Goal: Ask a question: Seek information or help from site administrators or community

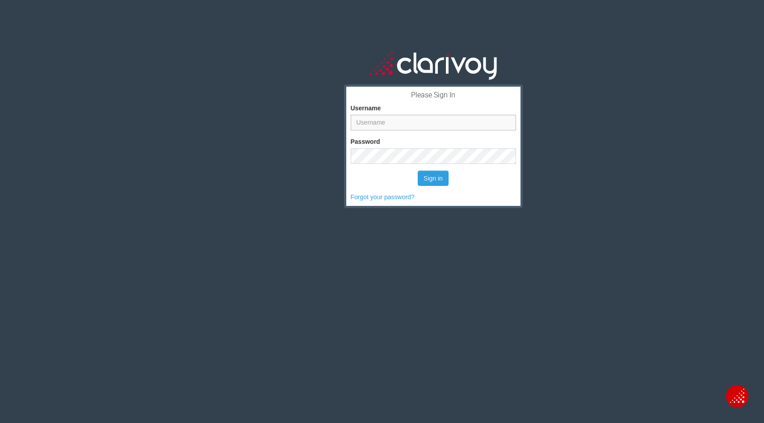
click at [372, 124] on input "Username" at bounding box center [433, 123] width 165 height 16
type input "[PERSON_NAME][EMAIL_ADDRESS][DOMAIN_NAME]"
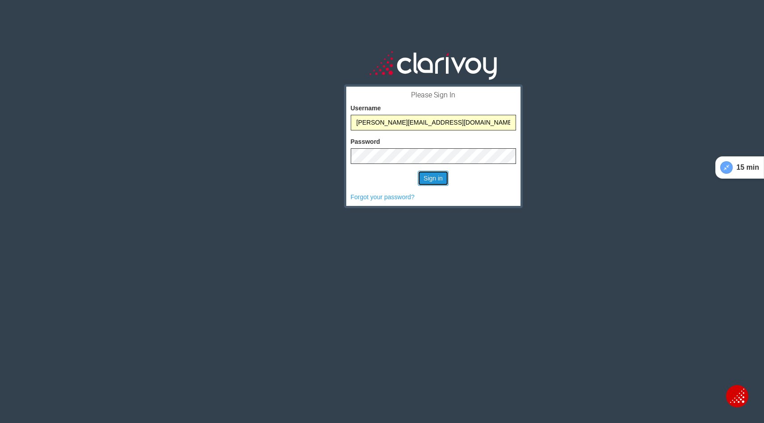
click at [434, 179] on button "Sign in" at bounding box center [433, 178] width 31 height 15
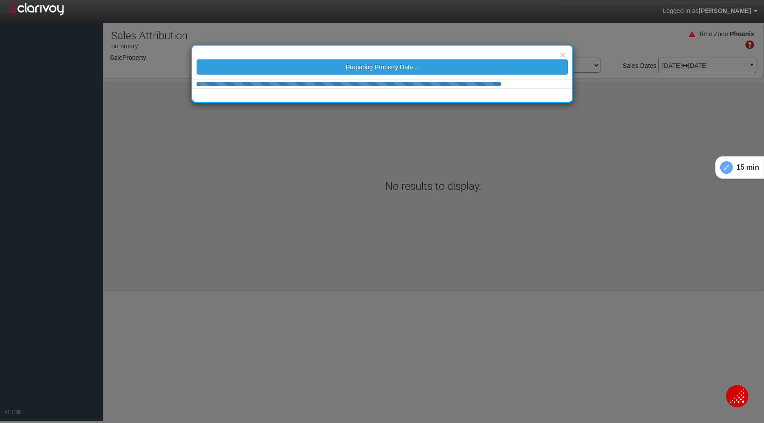
select select "object:276"
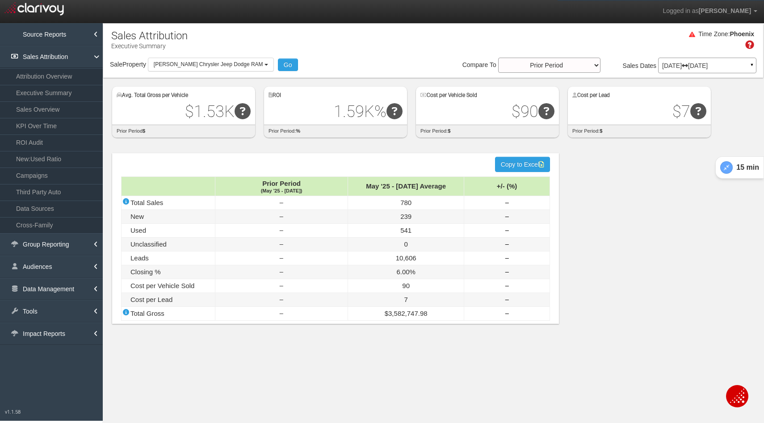
click at [168, 64] on span "Bill Luke Chrysler Jeep Dodge RAM" at bounding box center [209, 64] width 110 height 6
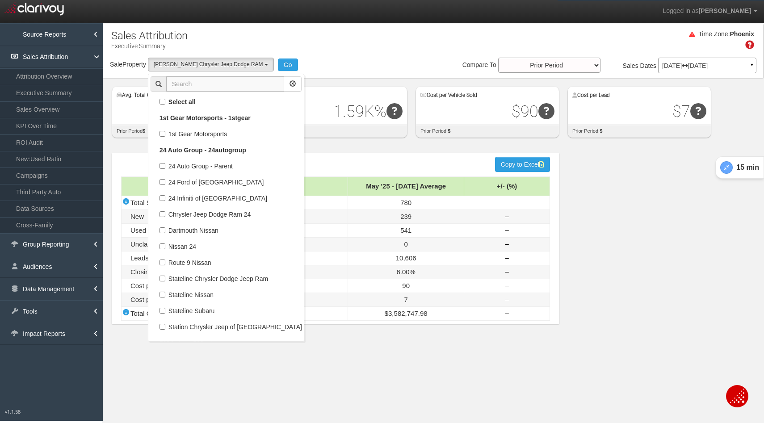
scroll to position [5392, 0]
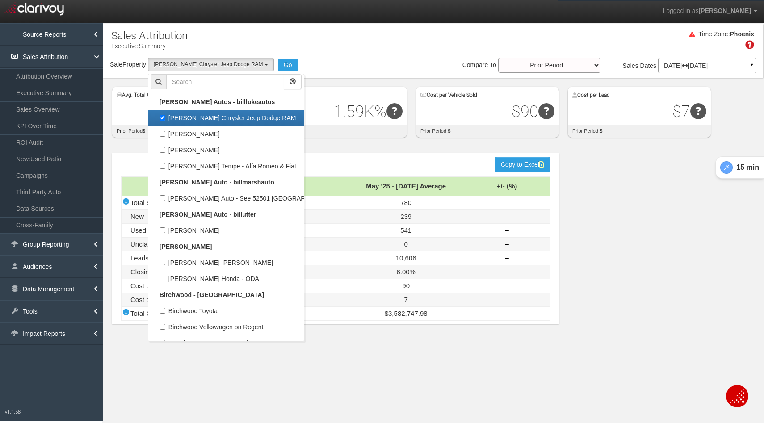
click at [162, 118] on label "Bill Luke Chrysler Jeep Dodge RAM" at bounding box center [226, 118] width 151 height 12
click at [162, 118] on input "Bill Luke Chrysler Jeep Dodge RAM" at bounding box center [163, 118] width 6 height 6
checkbox input "false"
select select
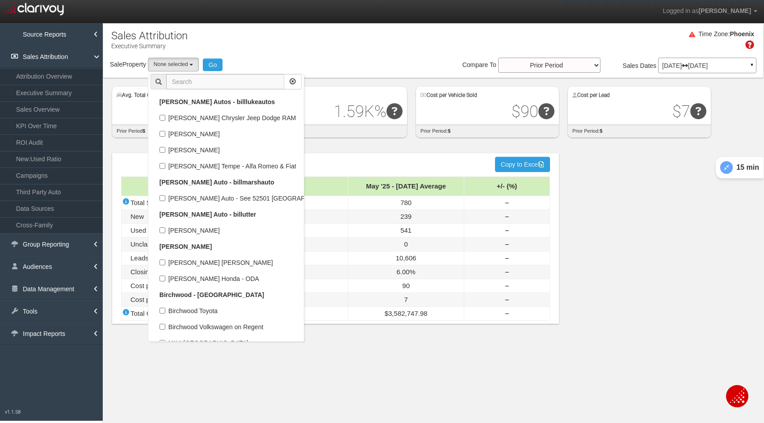
click at [192, 84] on input "text" at bounding box center [225, 81] width 118 height 15
click at [191, 79] on input "text" at bounding box center [225, 81] width 118 height 15
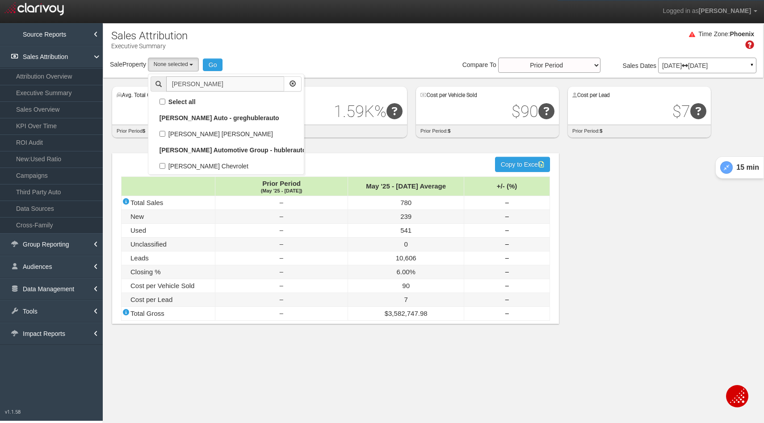
scroll to position [0, 0]
type input "hubler"
click at [163, 165] on label "Hubler Chevrolet" at bounding box center [226, 166] width 151 height 12
click at [163, 165] on input "Hubler Chevrolet" at bounding box center [163, 166] width 6 height 6
checkbox input "true"
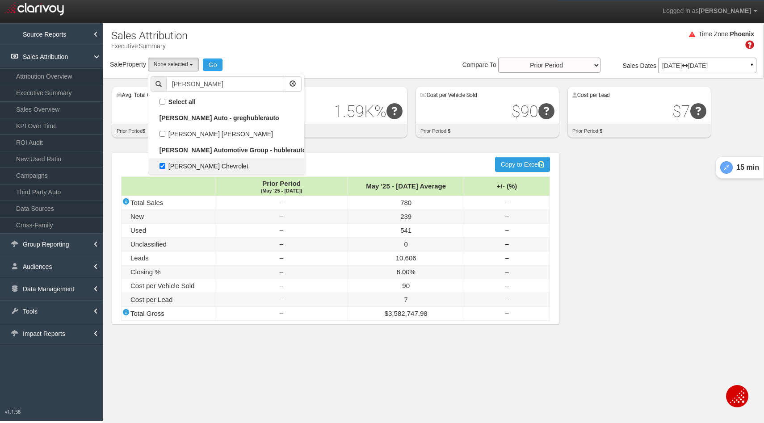
select select "object:1138"
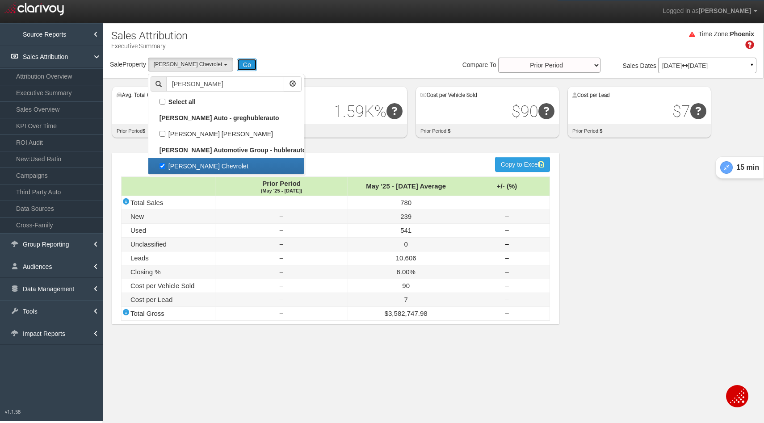
click at [237, 62] on button "Go" at bounding box center [247, 65] width 20 height 13
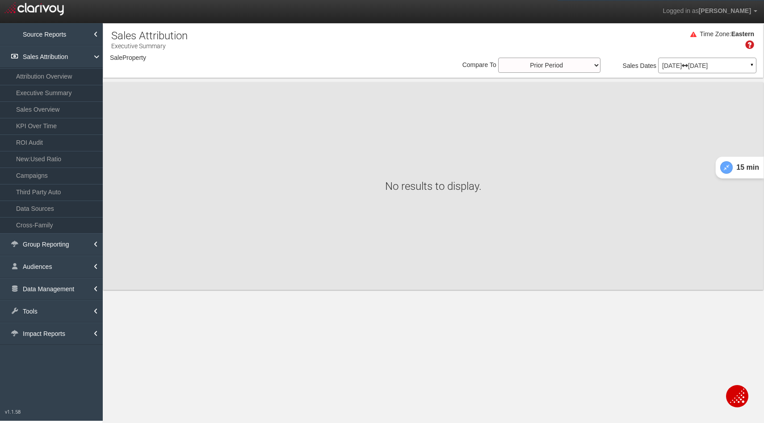
select select "object:4174"
click at [689, 68] on p "May 01, 2025 Jul 31, 2025" at bounding box center [708, 66] width 90 height 6
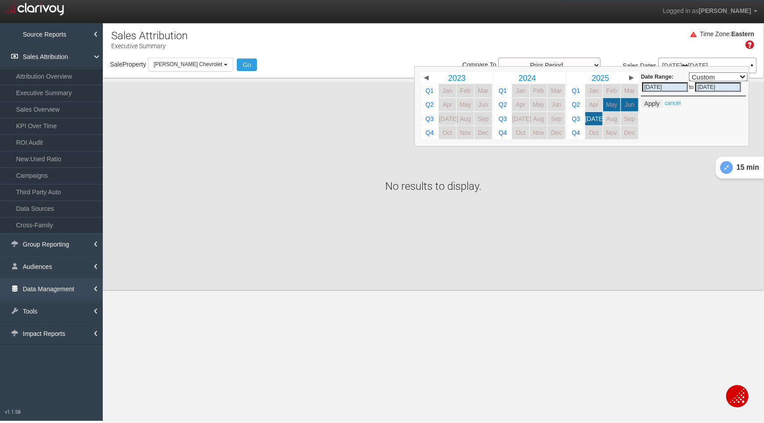
click at [41, 291] on link "Data Management" at bounding box center [51, 289] width 103 height 22
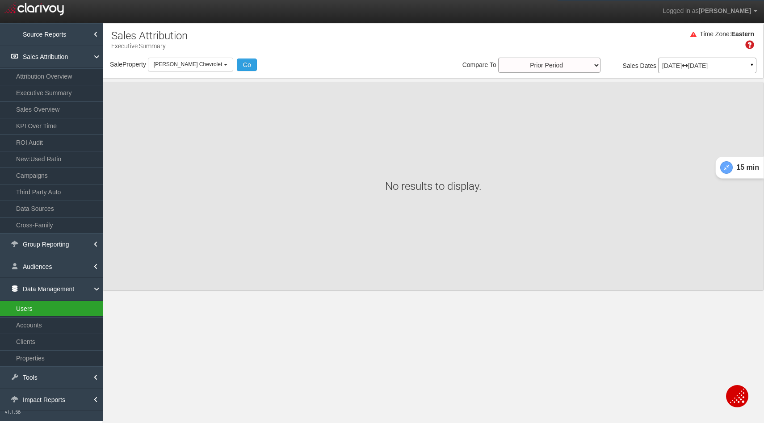
click at [35, 310] on link "Users" at bounding box center [51, 309] width 103 height 16
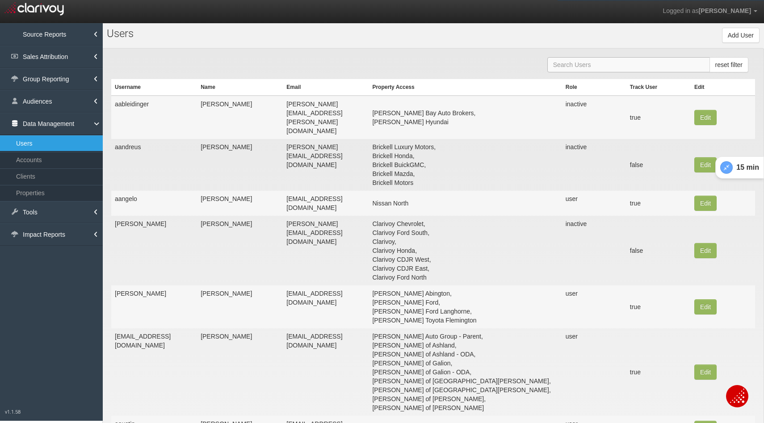
click at [615, 65] on input "text" at bounding box center [629, 64] width 163 height 15
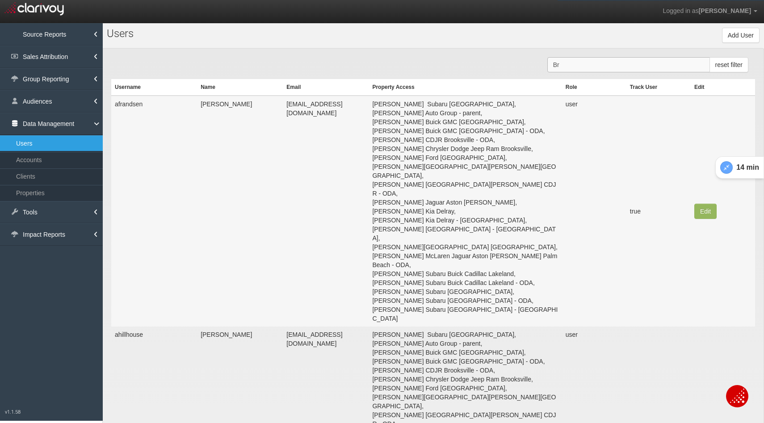
type input "B"
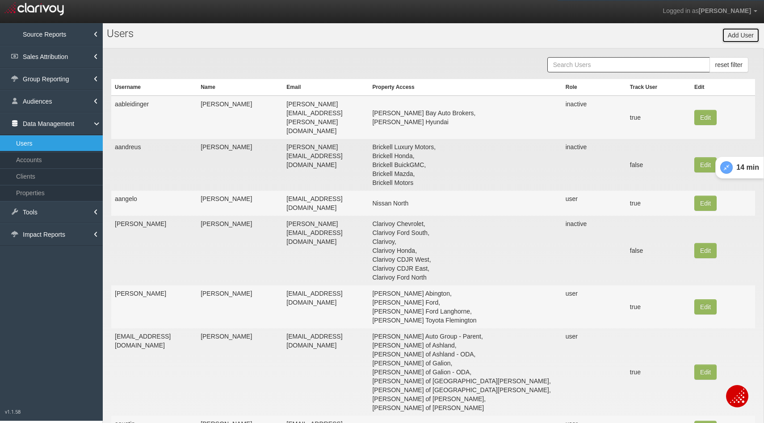
click at [731, 31] on button "Add User" at bounding box center [741, 35] width 38 height 15
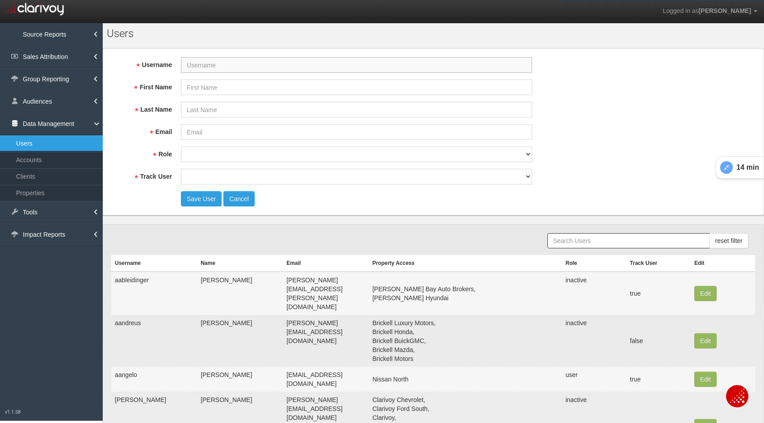
click at [239, 69] on input "Username" at bounding box center [356, 65] width 351 height 16
paste input "bhubler@drivehubler.com"
type input "bhubler@drivehubler.com"
click at [224, 89] on input "First Name" at bounding box center [356, 88] width 351 height 16
type input "Brooke"
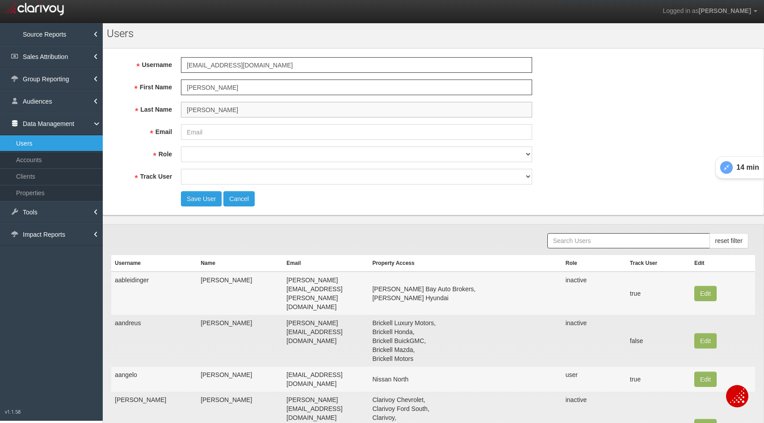
type input "Hubler"
paste input "bhubler@drivehubler.com"
type input "bhubler@drivehubler.com"
click at [227, 91] on input "Brooke" at bounding box center [356, 88] width 351 height 16
type input "Brooke"
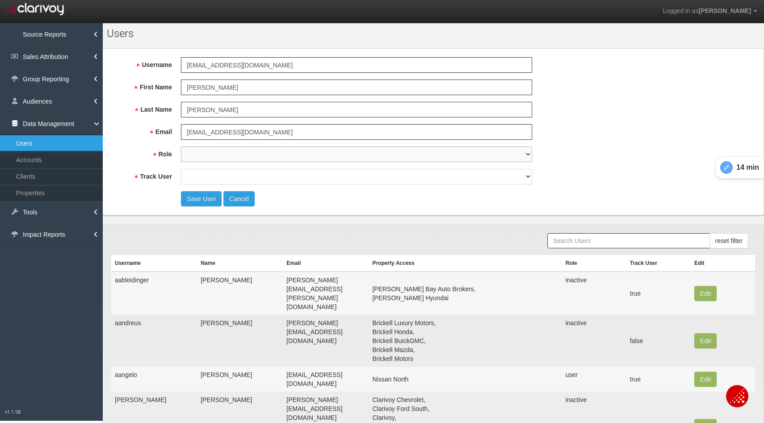
click at [205, 157] on select "super user thirdpartyuser demo inactive upload user+upload" at bounding box center [356, 155] width 351 height 16
select select "user"
click at [181, 147] on select "super user thirdpartyuser demo inactive upload user+upload" at bounding box center [356, 155] width 351 height 16
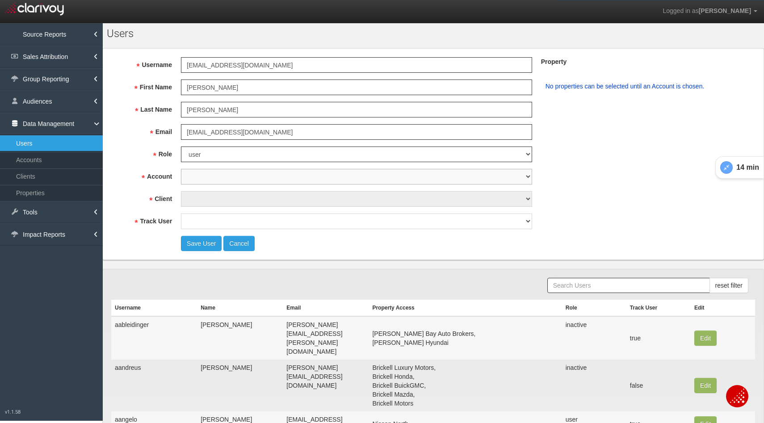
click at [195, 177] on select "1st Gear Motorsports 212 Motors 24 Auto Group 405 Motors 44 Auto Mart 503Autos …" at bounding box center [356, 177] width 351 height 16
select select "object:6518"
click at [181, 169] on select "1st Gear Motorsports 212 Motors 24 Auto Group 405 Motors 44 Auto Mart 503Autos …" at bounding box center [356, 177] width 351 height 16
select select "object:7848"
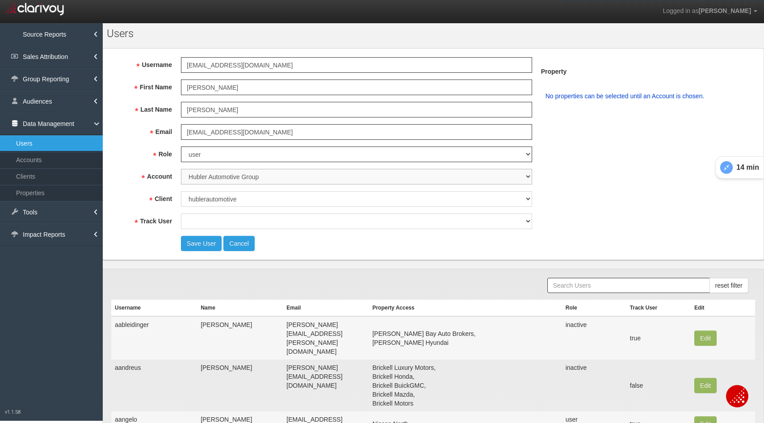
select select "object:7849"
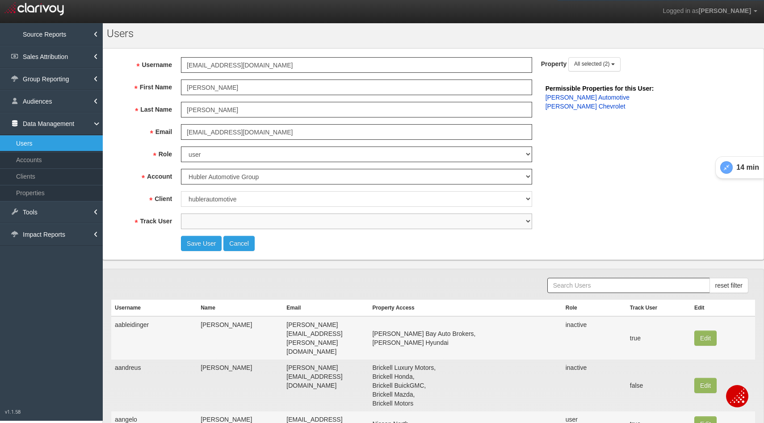
click at [222, 222] on select "true false" at bounding box center [356, 222] width 351 height 16
select select "true"
click at [181, 214] on select "true false" at bounding box center [356, 222] width 351 height 16
click at [595, 66] on span "All selected (2)" at bounding box center [591, 64] width 35 height 6
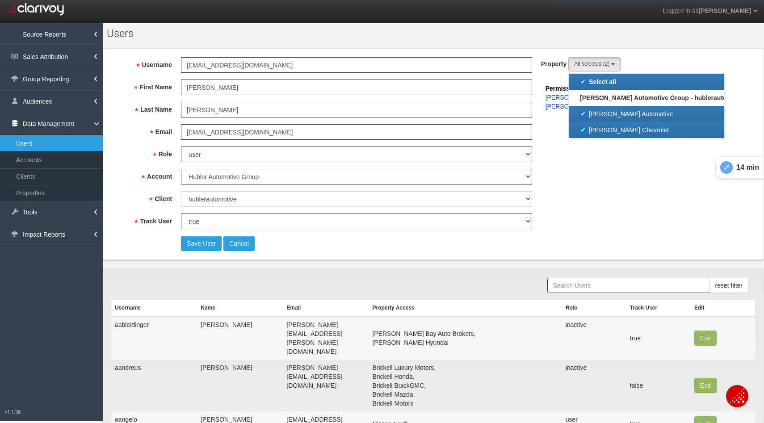
click at [583, 114] on label "Hubler Automotive" at bounding box center [646, 114] width 151 height 12
click at [583, 114] on input "Hubler Automotive" at bounding box center [583, 114] width 6 height 6
checkbox input "false"
select select "object:7850"
checkbox input "false"
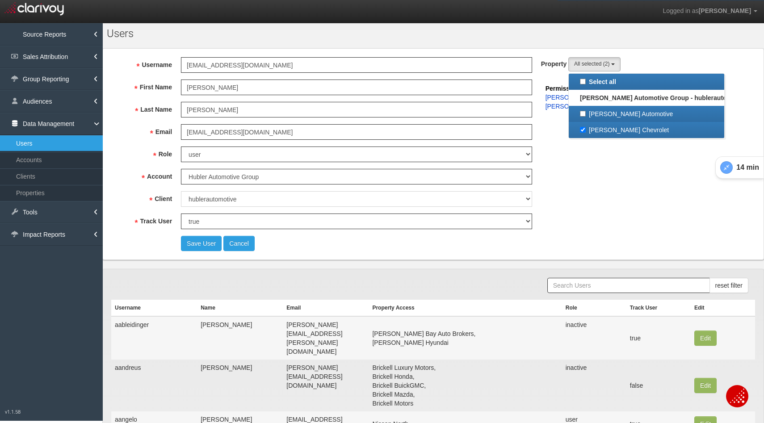
scroll to position [8, 0]
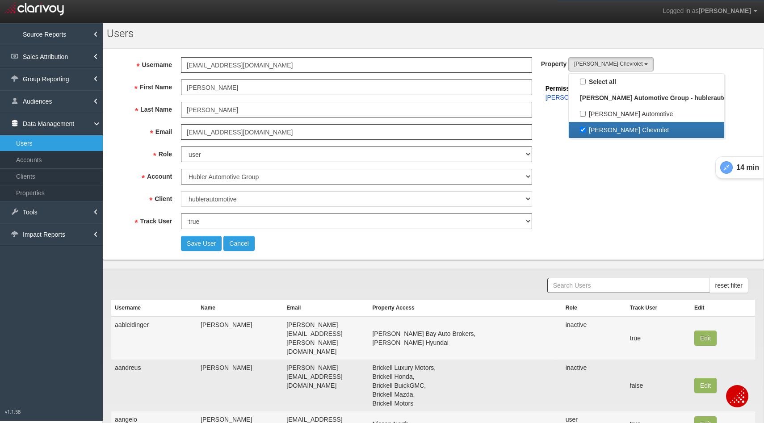
click at [549, 132] on fieldset "Username bhubler@drivehubler.com First Name Brooke Last Name Hubler Email bhubl…" at bounding box center [433, 154] width 644 height 194
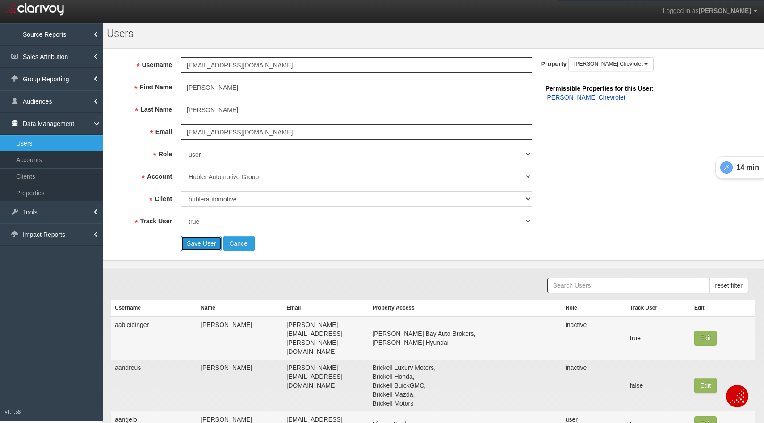
click at [197, 243] on button "Save User" at bounding box center [201, 243] width 41 height 15
select select "? undefined:undefined ?"
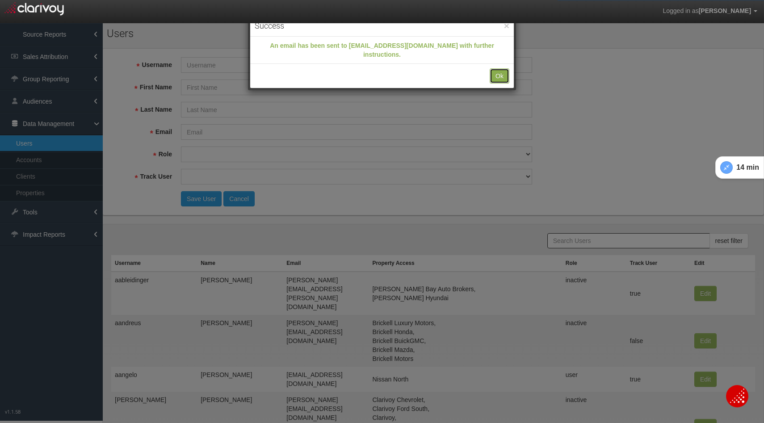
click at [498, 68] on button "Ok" at bounding box center [500, 75] width 20 height 15
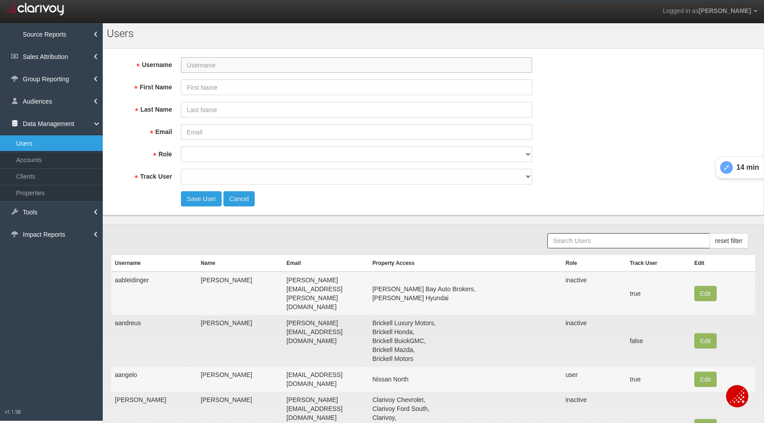
click at [222, 67] on input "Username" at bounding box center [356, 65] width 351 height 16
paste input "ndudley@drivehubler.com"
type input "ndudley@drivehubler.com"
click at [215, 86] on input "First Name" at bounding box center [356, 88] width 351 height 16
type input "n"
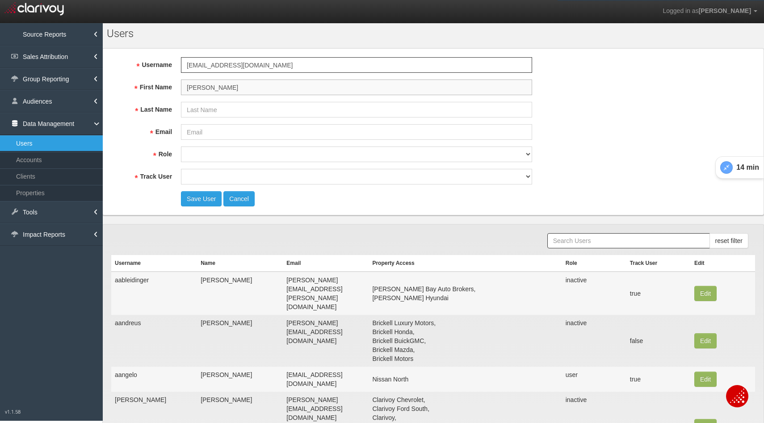
type input "Natalie"
type input "Dudley"
paste input "ndudley@drivehubler.com"
type input "ndudley@drivehubler.com"
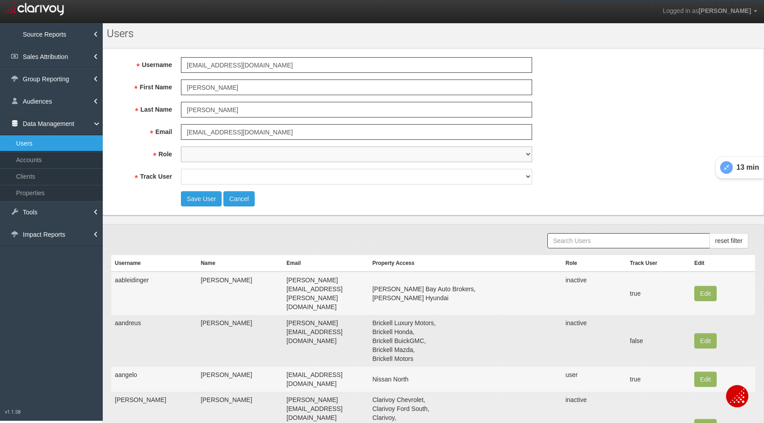
click at [206, 156] on select "super user thirdpartyuser demo inactive upload user+upload" at bounding box center [356, 155] width 351 height 16
select select "user"
click at [181, 147] on select "super user thirdpartyuser demo inactive upload user+upload" at bounding box center [356, 155] width 351 height 16
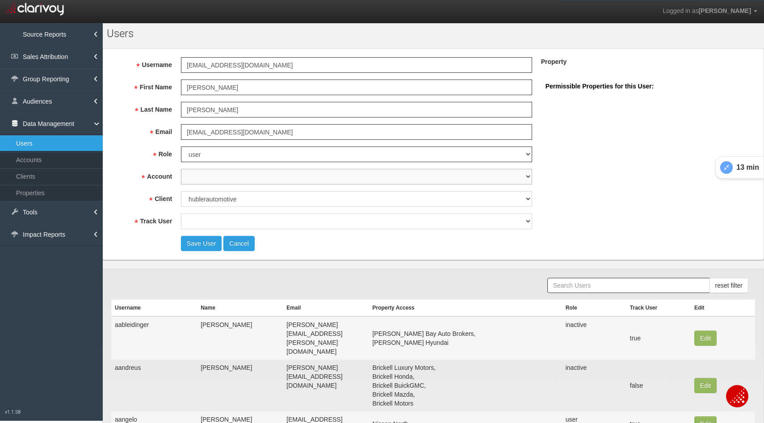
click at [199, 179] on select "1st Gear Motorsports 212 Motors 24 Auto Group 405 Motors 44 Auto Mart 503Autos …" at bounding box center [356, 177] width 351 height 16
select select "object:8723"
click at [181, 169] on select "1st Gear Motorsports 212 Motors 24 Auto Group 405 Motors 44 Auto Mart 503Autos …" at bounding box center [356, 177] width 351 height 16
select select "object:9898"
select select
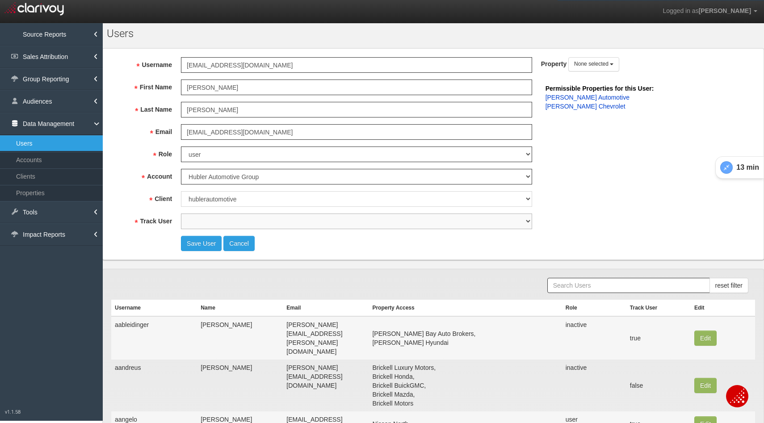
click at [221, 219] on select "true false" at bounding box center [356, 222] width 351 height 16
checkbox input "true"
select select "object:9899"
checkbox input "false"
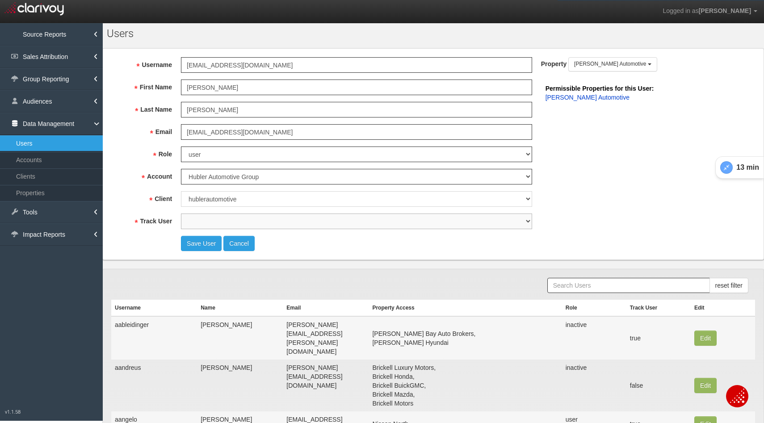
scroll to position [8, 0]
checkbox input "true"
select select "true"
click at [181, 214] on select "true false" at bounding box center [356, 222] width 351 height 16
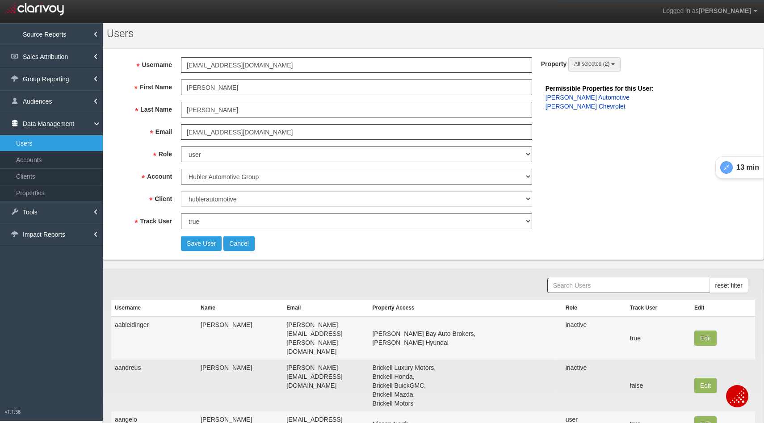
click at [589, 65] on span "All selected (2)" at bounding box center [591, 64] width 35 height 6
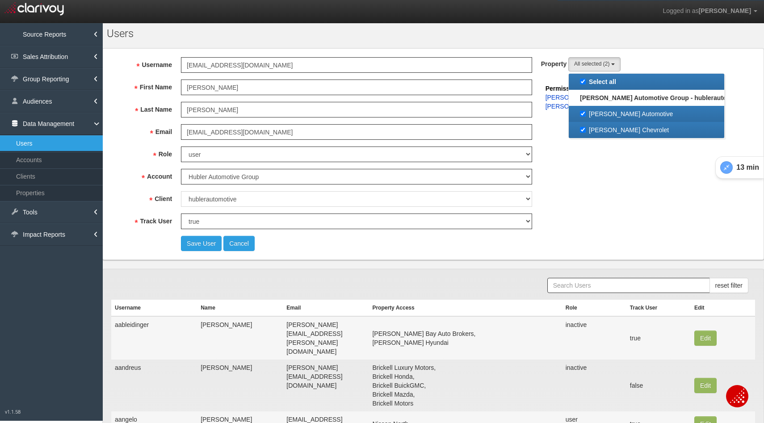
click at [582, 112] on label "Hubler Automotive" at bounding box center [646, 114] width 151 height 12
click at [582, 112] on input "Hubler Automotive" at bounding box center [583, 114] width 6 height 6
checkbox input "false"
select select "object:9900"
checkbox input "false"
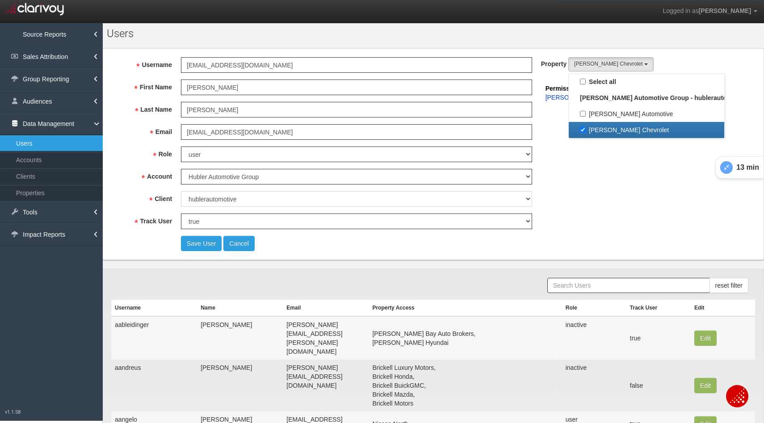
click at [638, 190] on fieldset "Username ndudley@drivehubler.com First Name Natalie Last Name Dudley Email ndud…" at bounding box center [433, 154] width 644 height 194
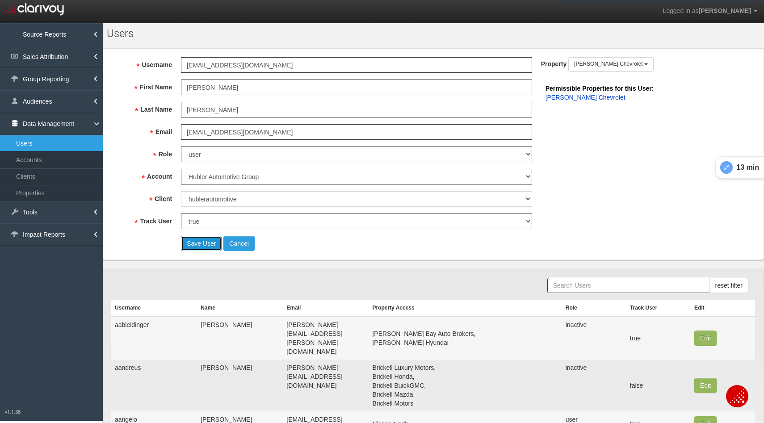
click at [201, 245] on button "Save User" at bounding box center [201, 243] width 41 height 15
select select "? undefined:undefined ?"
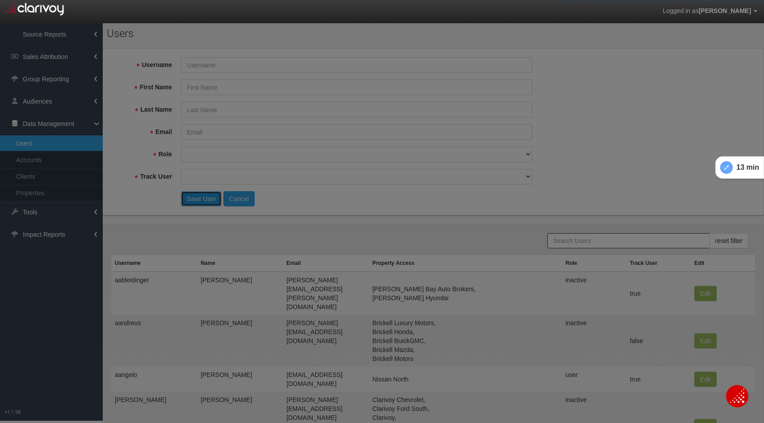
scroll to position [0, 0]
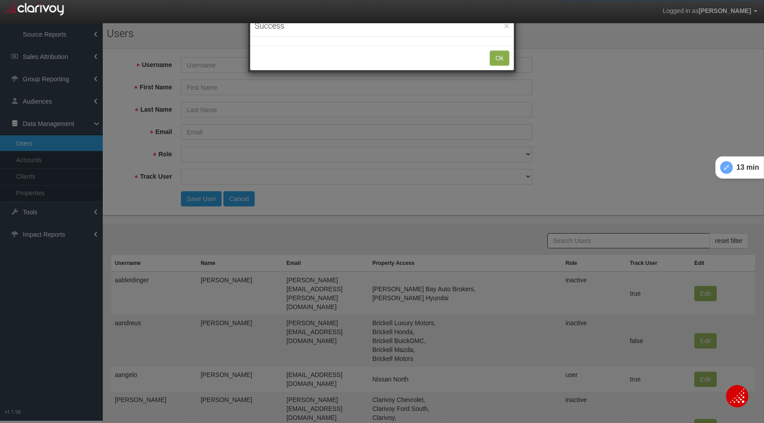
click at [501, 58] on div "Ok" at bounding box center [382, 58] width 264 height 24
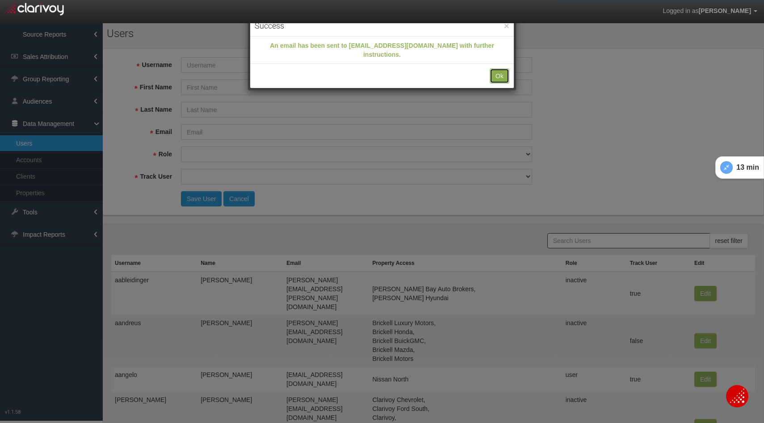
click at [498, 68] on button "Ok" at bounding box center [500, 75] width 20 height 15
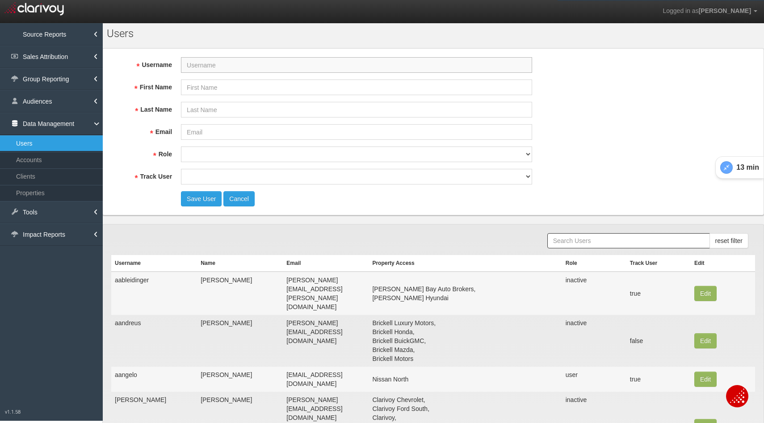
click at [218, 70] on input "Username" at bounding box center [356, 65] width 351 height 16
paste input "sware@drivehubler.com"
type input "sware@drivehubler.com"
click at [212, 92] on input "First Name" at bounding box center [356, 88] width 351 height 16
type input "Sandy"
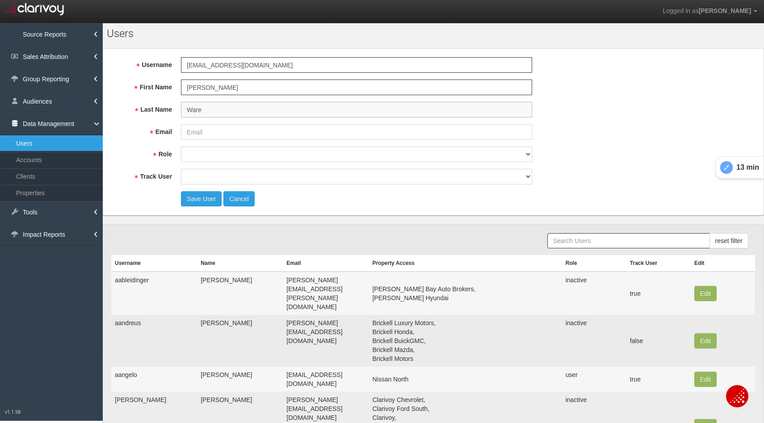
type input "Ware"
paste input "sware@drivehubler.com"
type input "sware@drivehubler.com"
click at [197, 153] on select "super user thirdpartyuser demo inactive upload user+upload" at bounding box center [356, 155] width 351 height 16
select select "user"
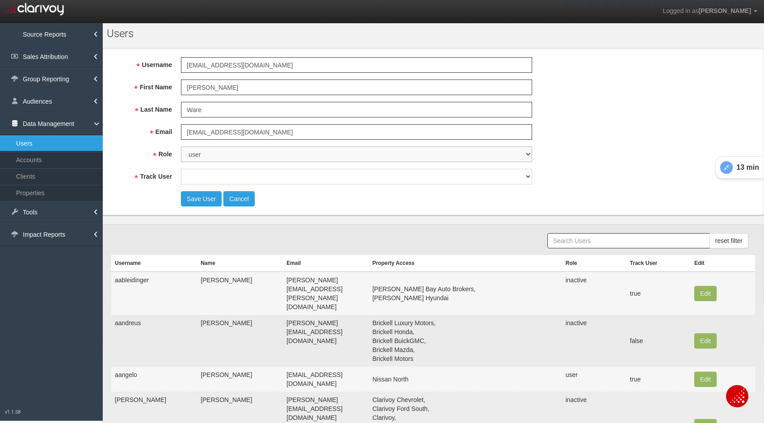
click at [181, 147] on select "super user thirdpartyuser demo inactive upload user+upload" at bounding box center [356, 155] width 351 height 16
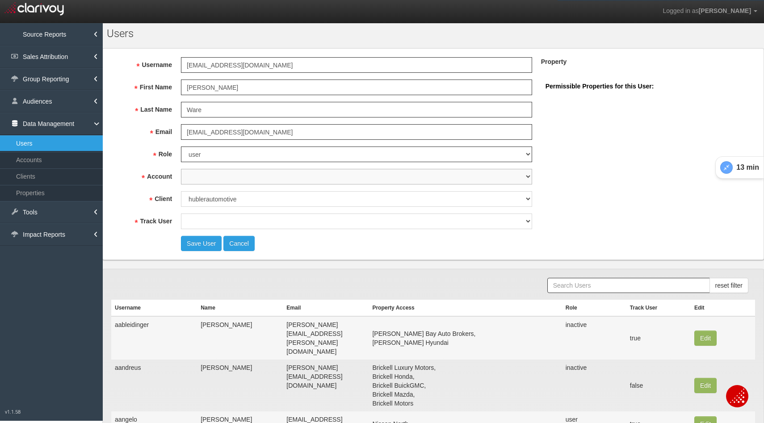
click at [197, 177] on select "1st Gear Motorsports 212 Motors 24 Auto Group 405 Motors 44 Auto Mart 503Autos …" at bounding box center [356, 177] width 351 height 16
select select "object:10773"
click at [181, 169] on select "1st Gear Motorsports 212 Motors 24 Auto Group 405 Motors 44 Auto Mart 503Autos …" at bounding box center [356, 177] width 351 height 16
select select "object:11948"
click at [203, 218] on select "true false" at bounding box center [356, 222] width 351 height 16
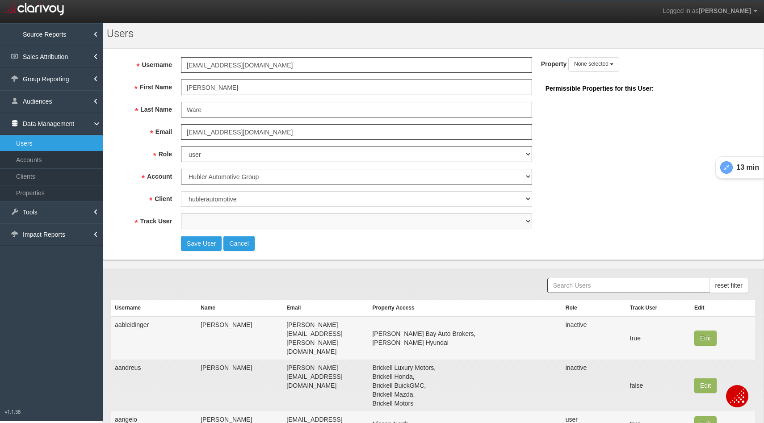
select select "object:11949"
select select "true"
click at [181, 214] on select "true false" at bounding box center [356, 222] width 351 height 16
click at [589, 66] on span "All selected (2)" at bounding box center [591, 64] width 35 height 6
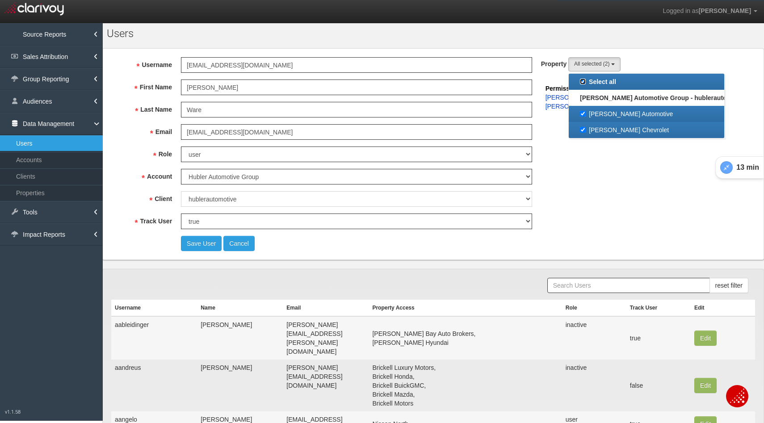
click at [584, 83] on input "Select all" at bounding box center [583, 82] width 6 height 6
checkbox input "false"
select select
checkbox input "false"
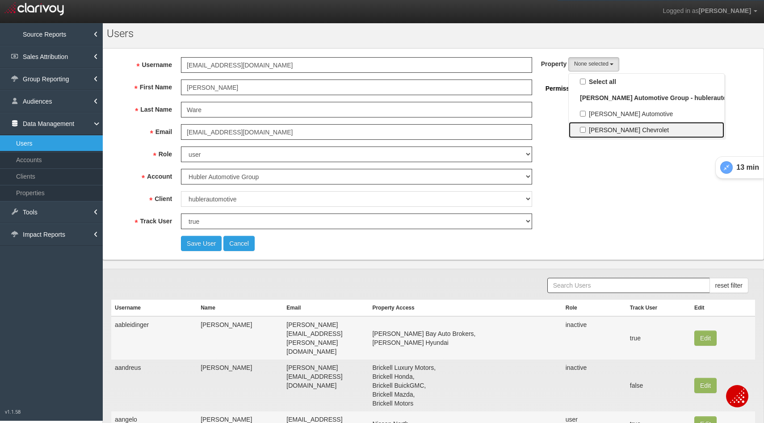
click at [584, 134] on label "Hubler Chevrolet" at bounding box center [646, 130] width 151 height 12
click at [584, 133] on input "Hubler Chevrolet" at bounding box center [583, 130] width 6 height 6
checkbox input "true"
select select "object:11950"
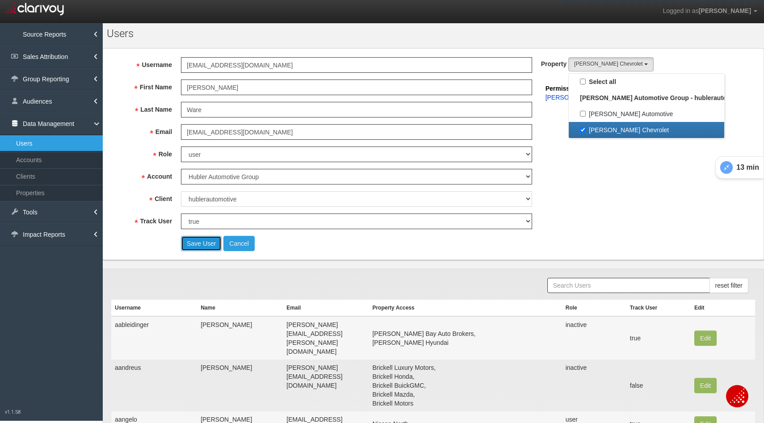
click at [203, 244] on button "Save User" at bounding box center [201, 243] width 41 height 15
select select "? undefined:undefined ?"
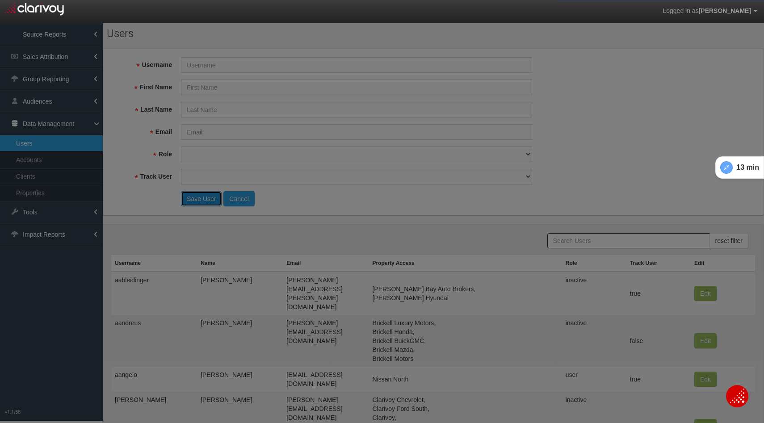
scroll to position [0, 0]
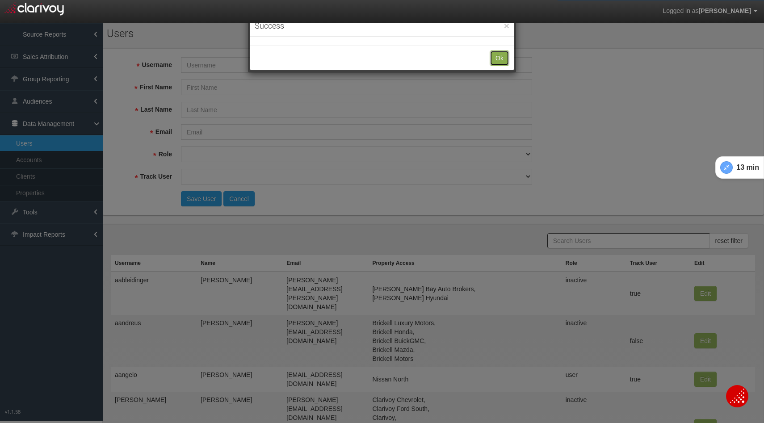
click at [500, 59] on button "Ok" at bounding box center [500, 58] width 20 height 15
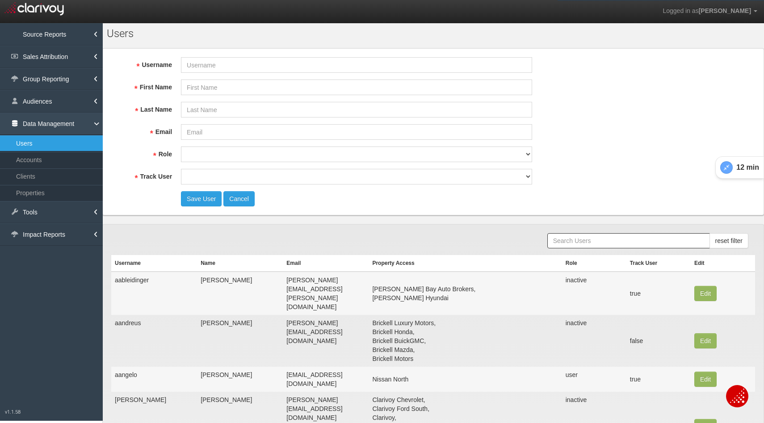
click at [56, 124] on link "Data Management" at bounding box center [51, 124] width 103 height 22
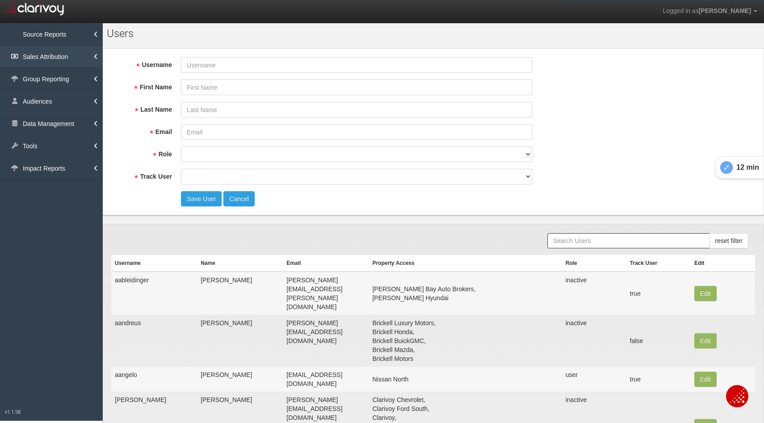
click at [46, 59] on link "Sales Attribution" at bounding box center [51, 57] width 103 height 22
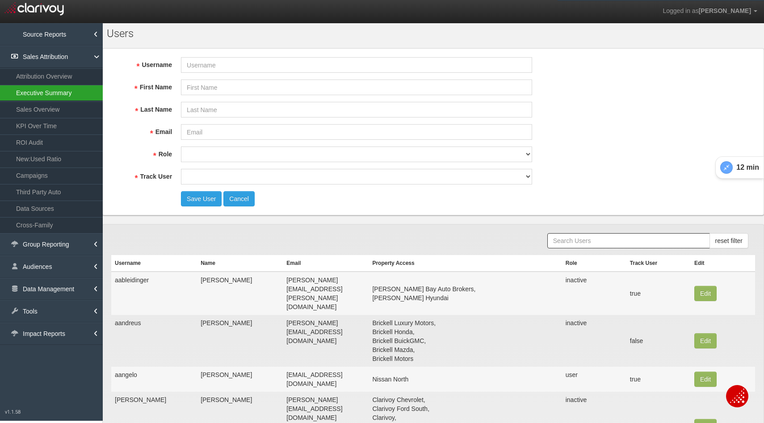
click at [42, 94] on link "Executive Summary" at bounding box center [51, 93] width 103 height 16
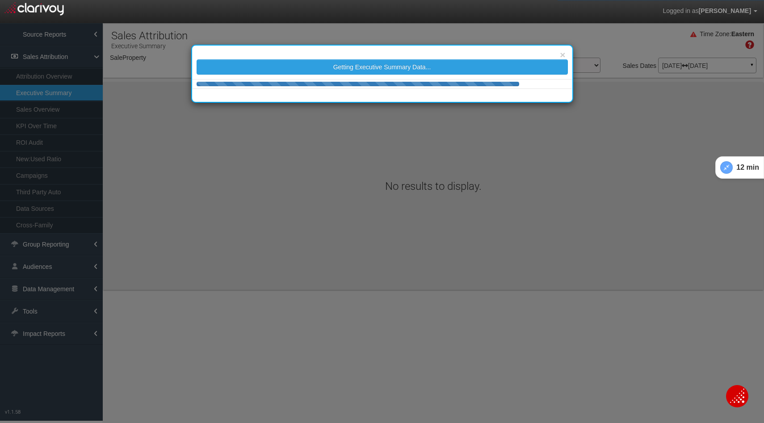
select select "object:15138"
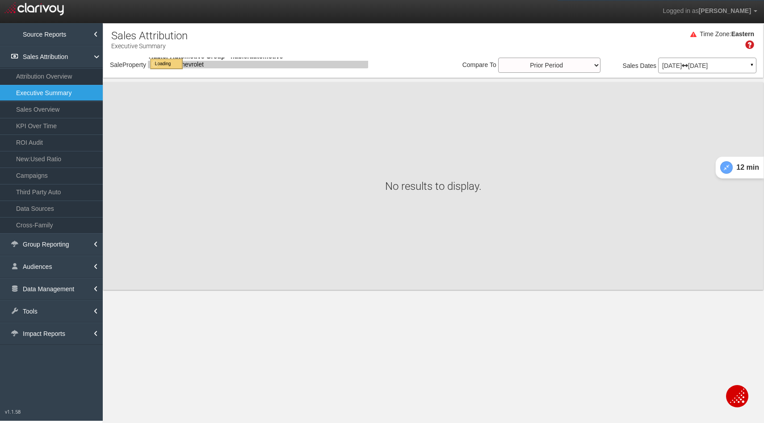
select select "object:15138"
click at [179, 63] on span "Hubler Chevrolet" at bounding box center [188, 64] width 68 height 6
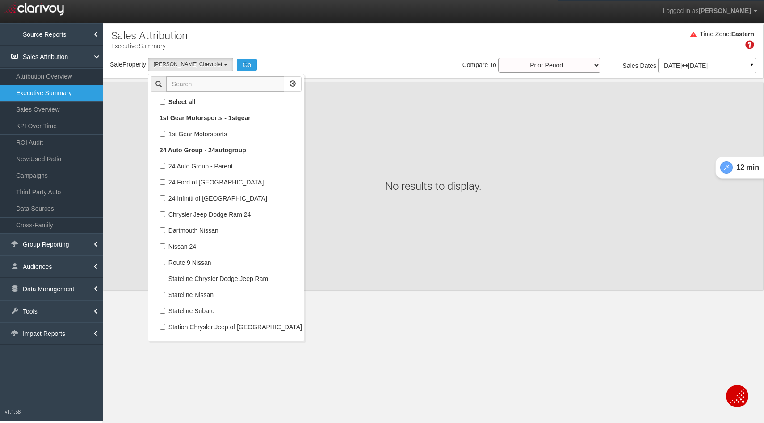
scroll to position [24866, 0]
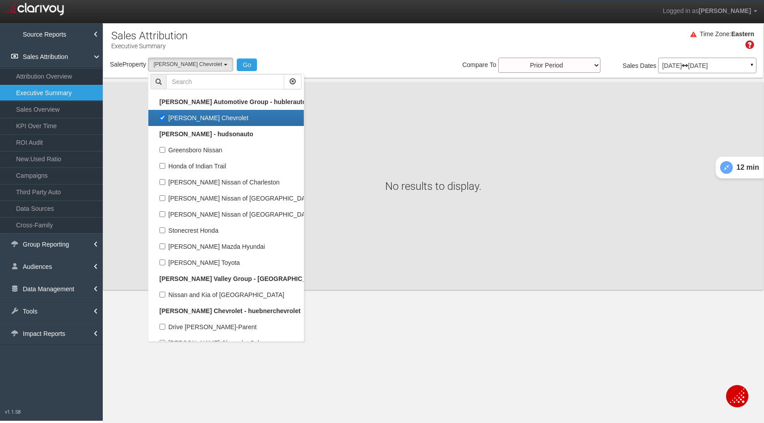
click at [165, 117] on label "Hubler Chevrolet" at bounding box center [226, 118] width 151 height 12
click at [165, 117] on input "Hubler Chevrolet" at bounding box center [163, 118] width 6 height 6
checkbox input "false"
select select
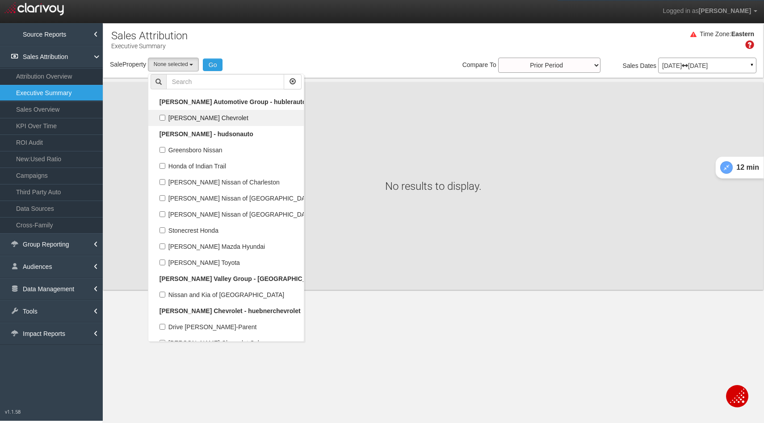
scroll to position [12433, 0]
click at [328, 51] on div "Time Zone: Eastern" at bounding box center [433, 43] width 660 height 29
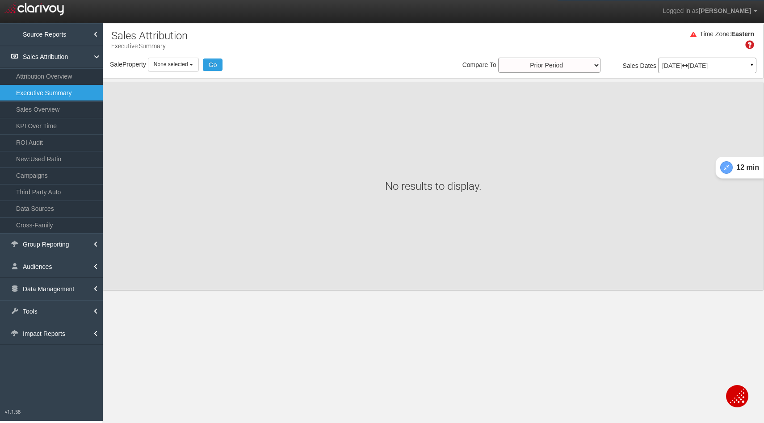
click at [183, 61] on button "None selected" at bounding box center [173, 65] width 51 height 14
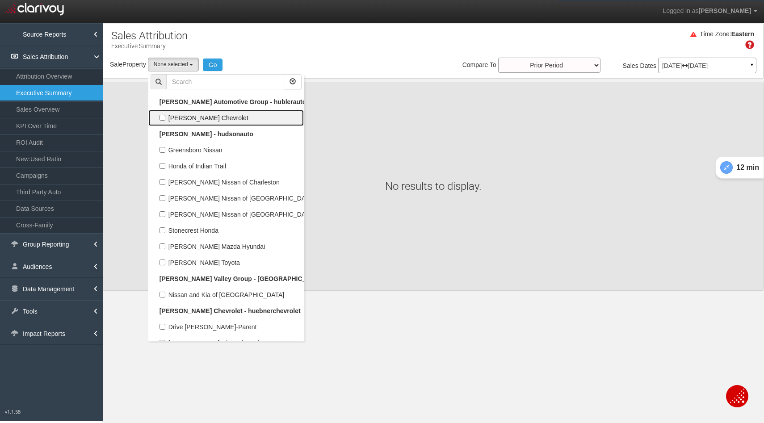
click at [163, 116] on label "Hubler Chevrolet" at bounding box center [226, 118] width 151 height 12
click at [163, 116] on input "Hubler Chevrolet" at bounding box center [163, 118] width 6 height 6
checkbox input "true"
select select "object:15138"
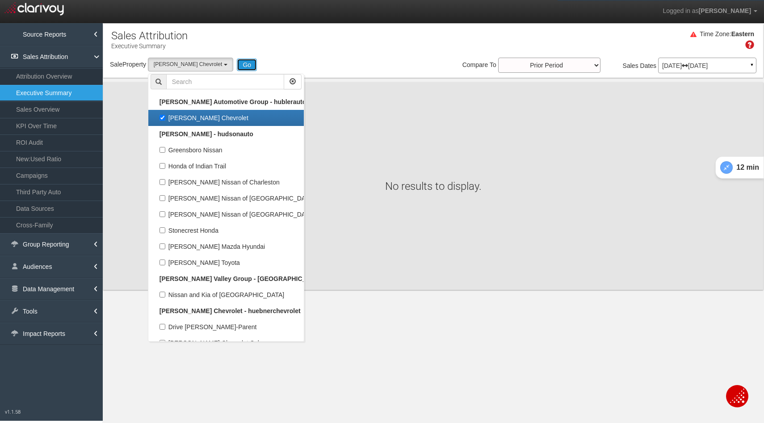
click at [237, 62] on button "Go" at bounding box center [247, 65] width 20 height 13
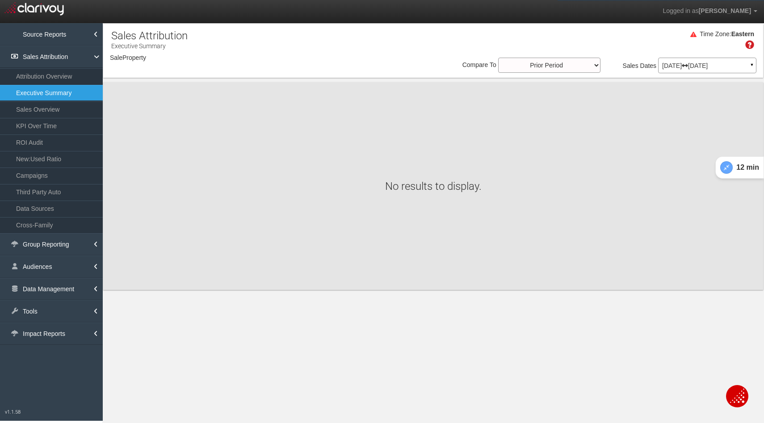
click at [723, 68] on p "May 01, 2025 Jul 31, 2025" at bounding box center [708, 66] width 90 height 6
select select "object:17741"
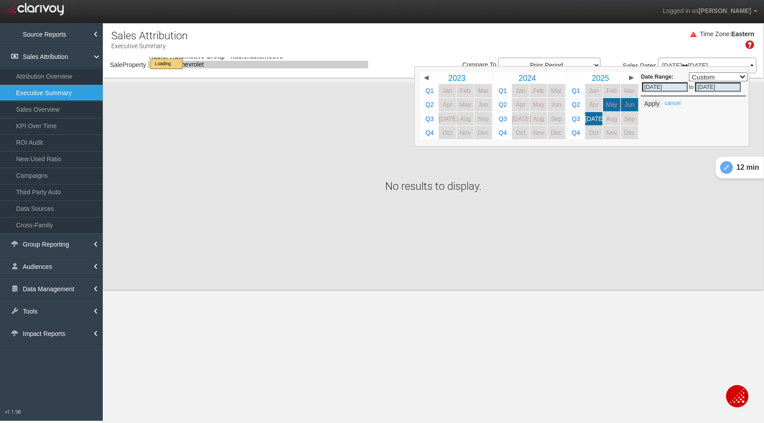
click at [684, 68] on div "Date Range: Custom Yesterday This Week Last Week This Month Last Month This Qua…" at bounding box center [581, 106] width 335 height 80
click at [633, 103] on span "Jun" at bounding box center [630, 104] width 10 height 7
select select "object:17741"
click at [598, 118] on span "Jul" at bounding box center [595, 118] width 19 height 7
select select ","
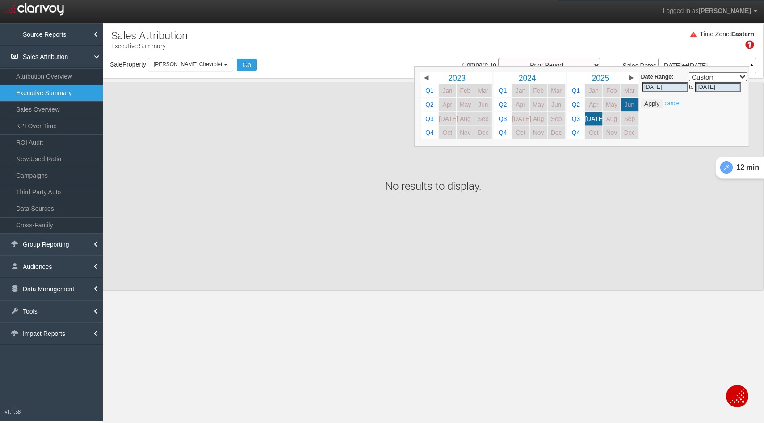
type input "06/01/2025"
type input "07/31/2025"
click at [600, 119] on link "Jul" at bounding box center [594, 118] width 17 height 13
select select ","
type input "07/01/2025"
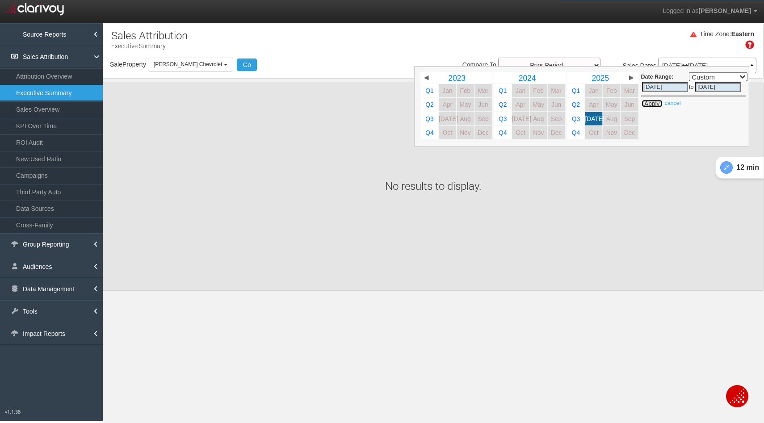
click at [656, 104] on button "Apply" at bounding box center [653, 103] width 22 height 9
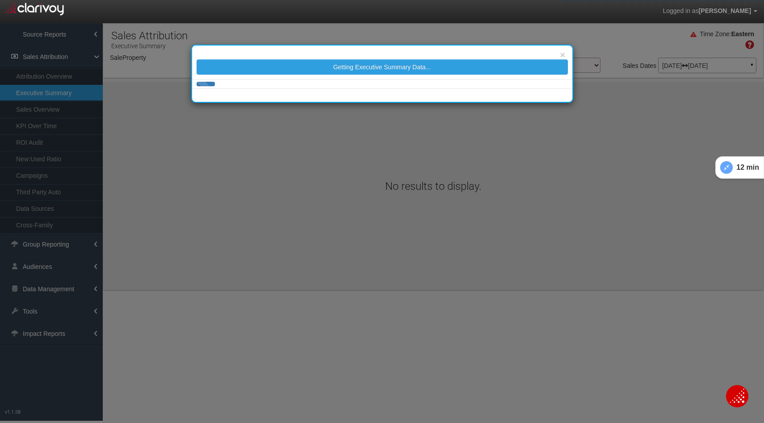
select select "object:20343"
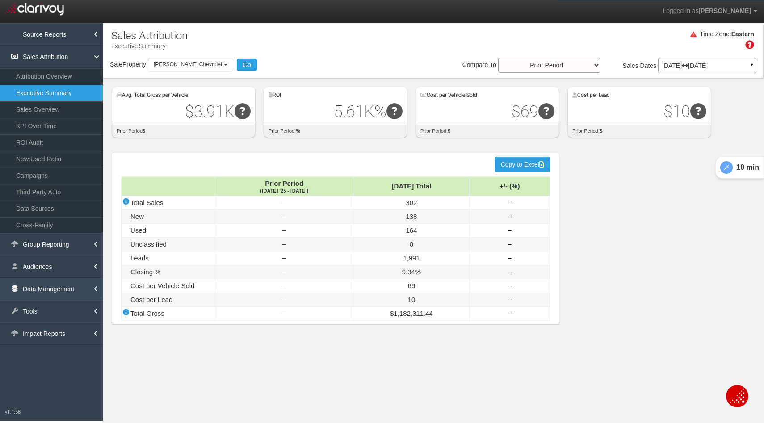
click at [46, 287] on link "Data Management" at bounding box center [51, 289] width 103 height 22
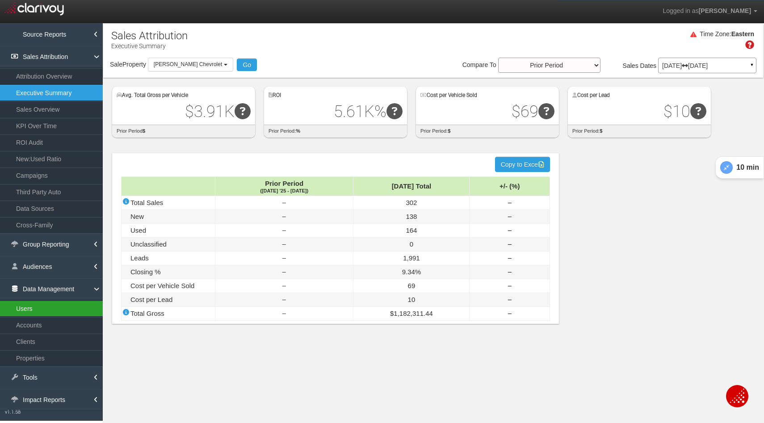
click at [28, 310] on link "Users" at bounding box center [51, 309] width 103 height 16
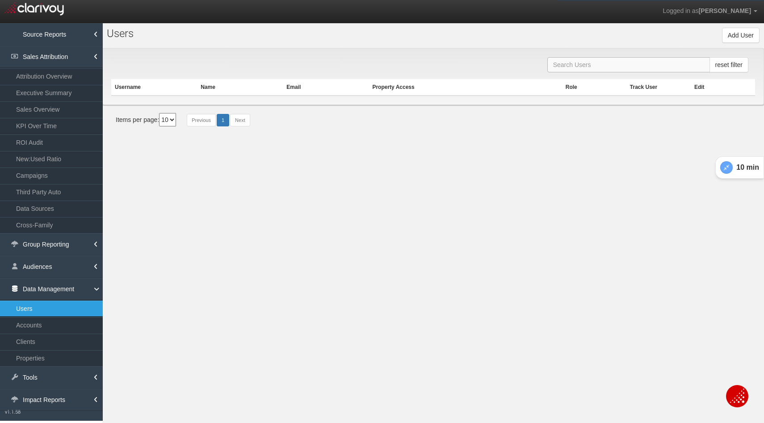
click at [636, 64] on input "text" at bounding box center [629, 64] width 163 height 15
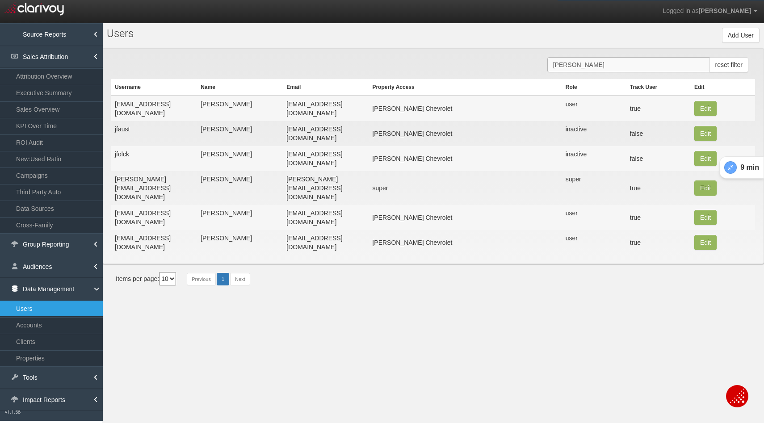
type input "hubler"
click at [705, 115] on td "Edit" at bounding box center [723, 108] width 64 height 25
click at [705, 110] on button "Edit" at bounding box center [706, 108] width 22 height 15
type input "bhubler@drivehubler.com"
type input "Brooke"
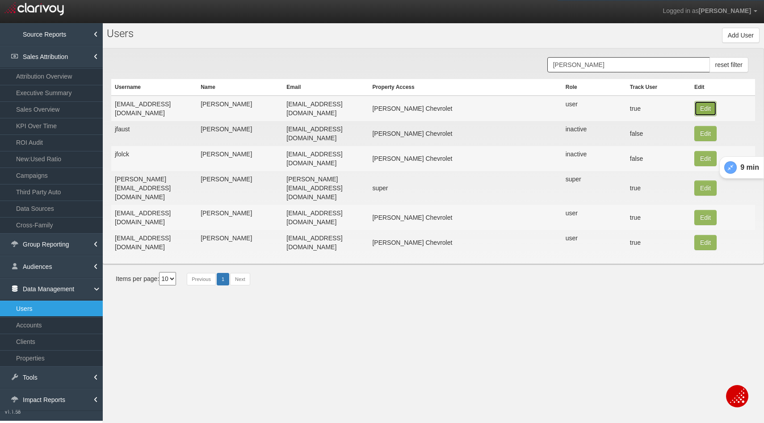
type input "Hubler"
type input "bhubler@drivehubler.com"
select select "user"
select select "true"
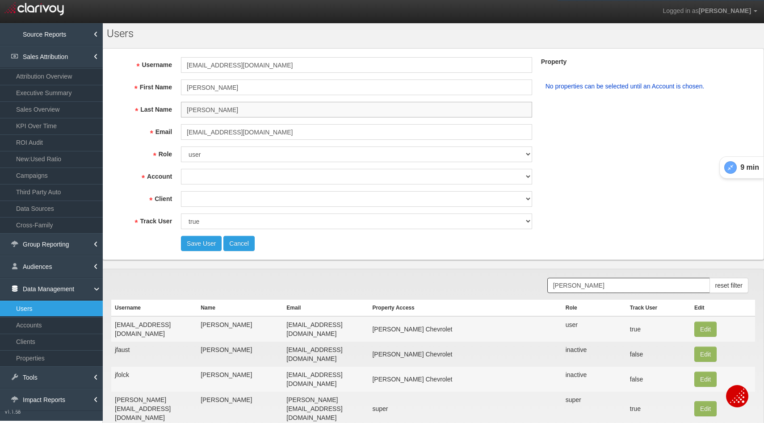
click at [249, 112] on input "Hubler" at bounding box center [356, 110] width 351 height 16
click at [224, 110] on input "Hubler" at bounding box center [356, 110] width 351 height 16
select select "object:23880"
select select "object:25927"
select select
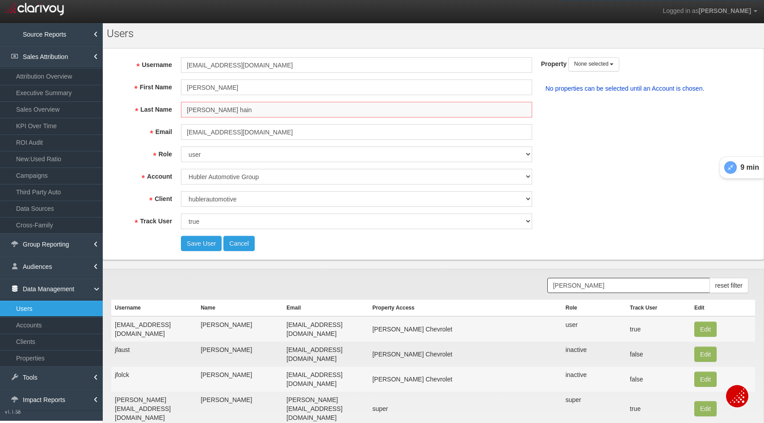
type input "Hubler haine"
select select "object:25929"
type input "Haines"
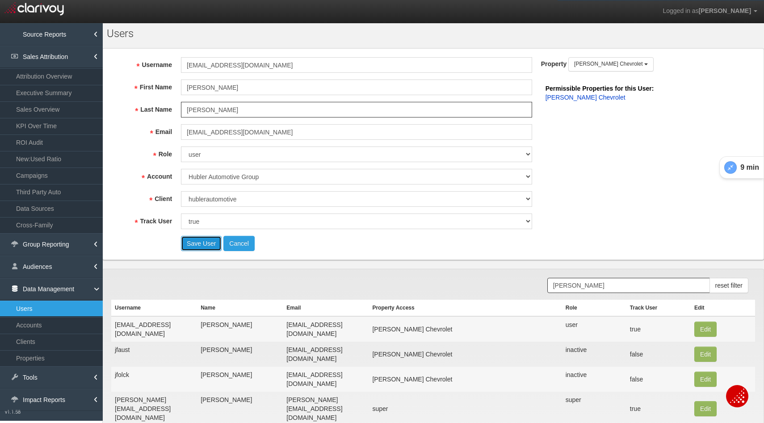
click at [206, 245] on button "Save User" at bounding box center [201, 243] width 41 height 15
select select "? undefined:undefined ?"
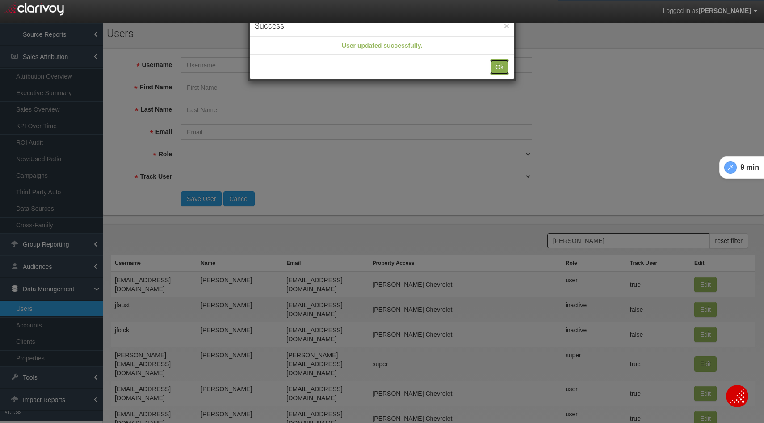
click at [503, 65] on button "Ok" at bounding box center [500, 66] width 20 height 15
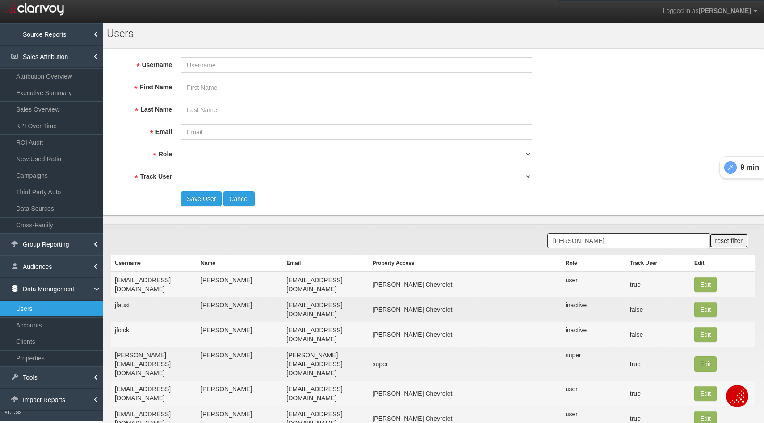
click at [728, 243] on button "reset filter" at bounding box center [729, 240] width 39 height 15
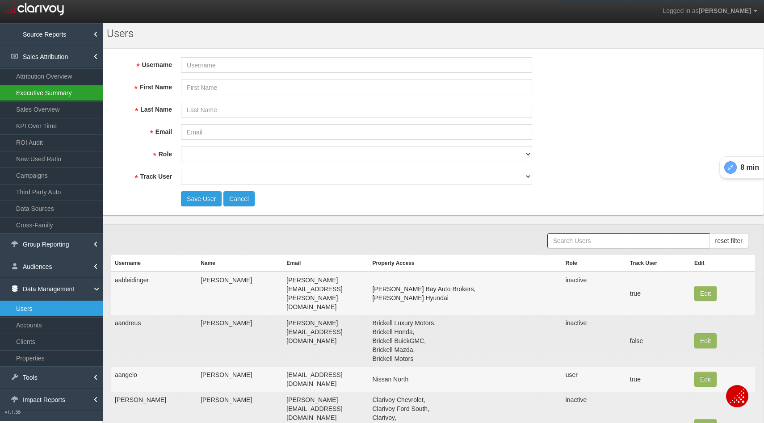
click at [36, 88] on link "Executive Summary" at bounding box center [51, 93] width 103 height 16
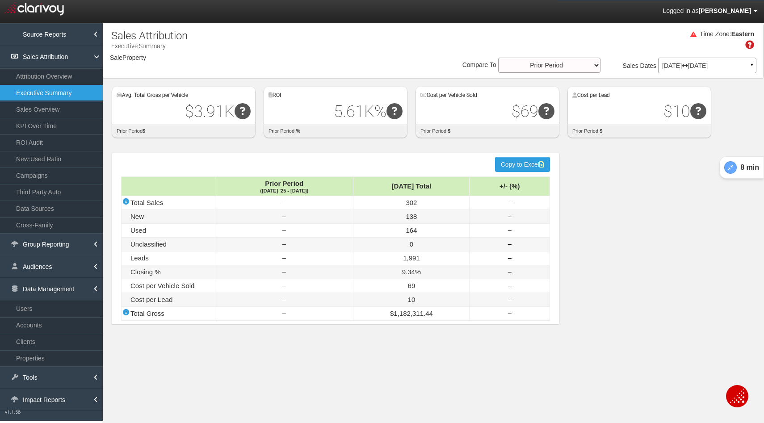
click at [718, 10] on span "Kristina Machen" at bounding box center [725, 10] width 52 height 7
select select "object:29164"
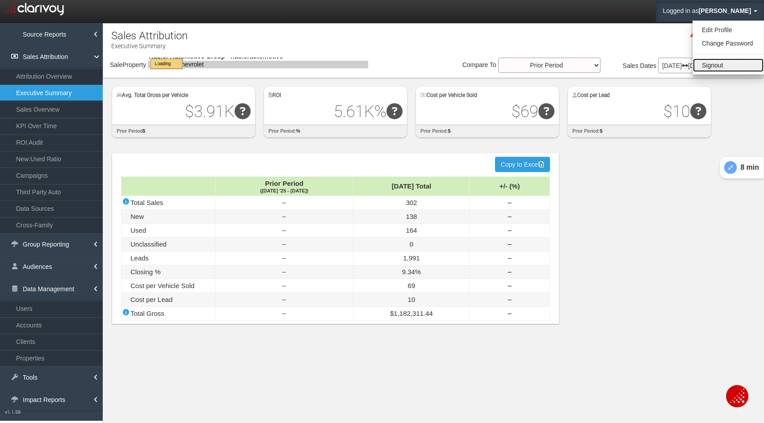
click at [705, 63] on link "Signout" at bounding box center [728, 65] width 71 height 13
select select "object:29164"
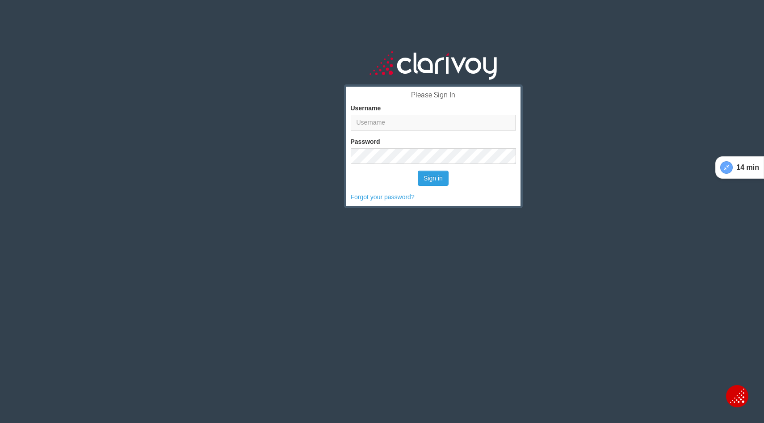
type input "[PERSON_NAME][EMAIL_ADDRESS][DOMAIN_NAME]"
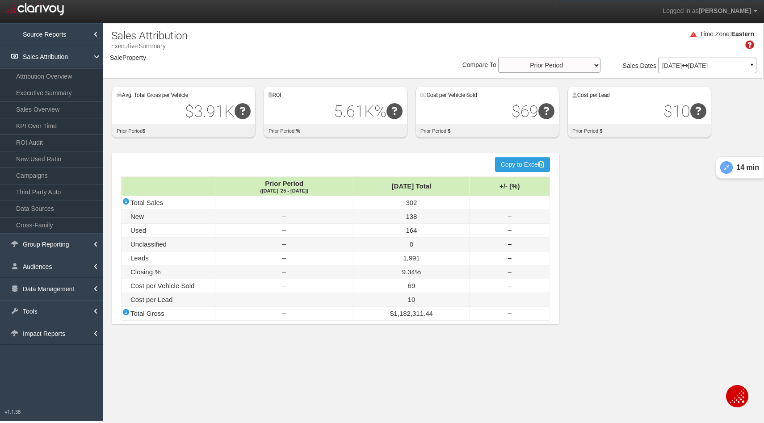
select select "object:1547"
click at [741, 397] on img "Open Chat" at bounding box center [738, 396] width 14 height 14
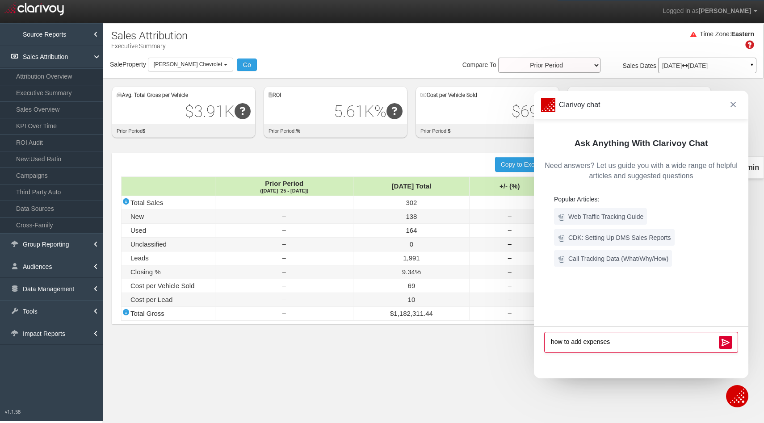
type textarea "how to add expenses?"
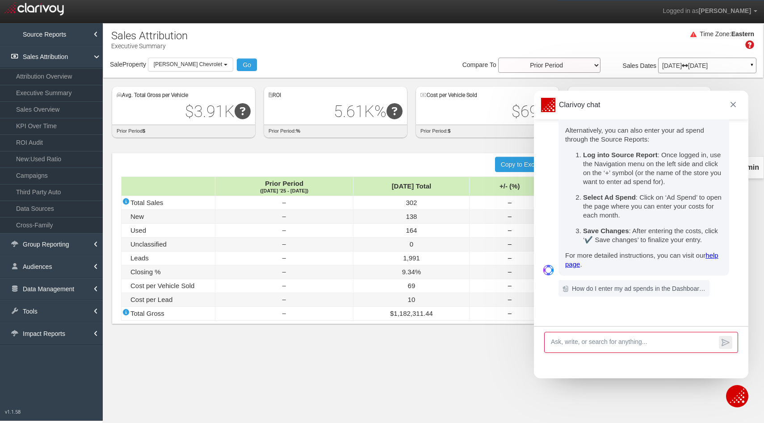
scroll to position [377, 0]
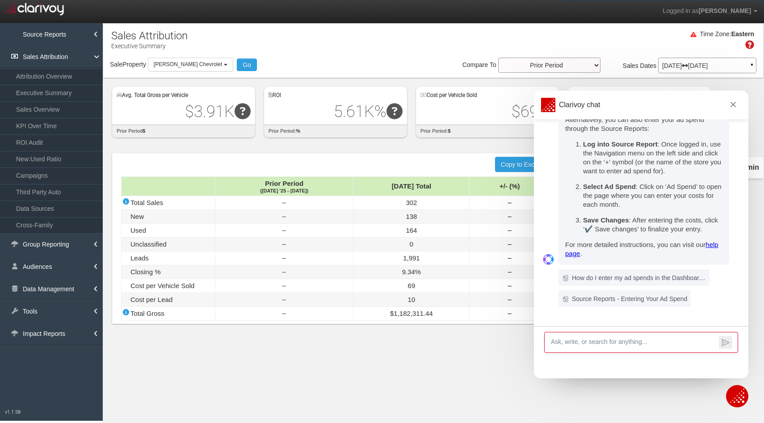
click at [578, 254] on link "help page" at bounding box center [642, 249] width 153 height 17
click at [736, 99] on span at bounding box center [733, 105] width 13 height 14
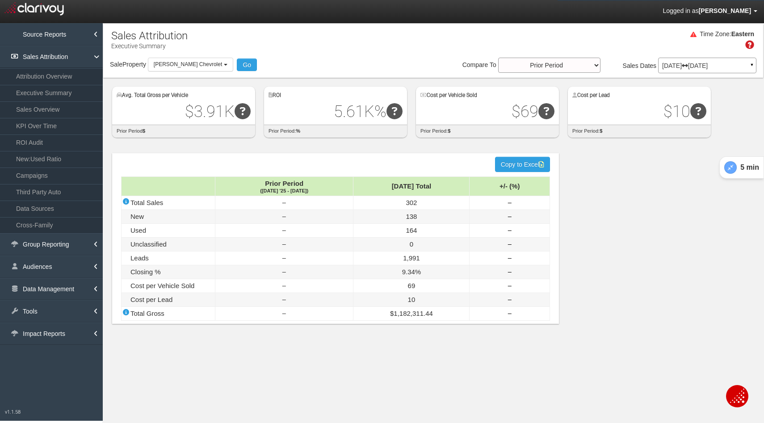
click at [728, 15] on link "Logged in as Kristina Machen" at bounding box center [710, 10] width 108 height 21
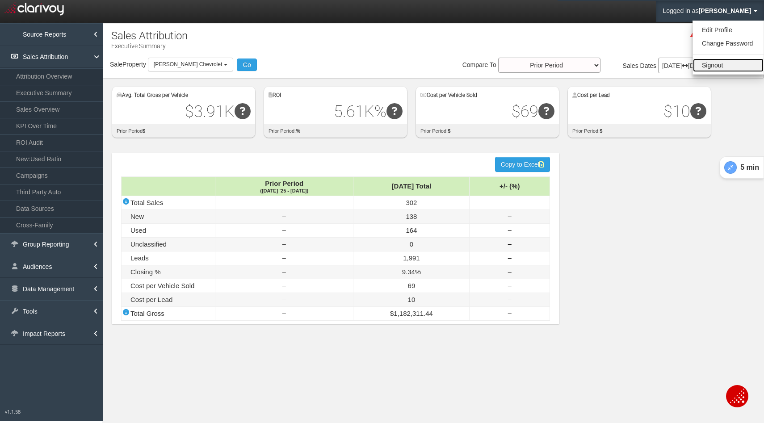
click at [710, 66] on link "Signout" at bounding box center [728, 65] width 71 height 13
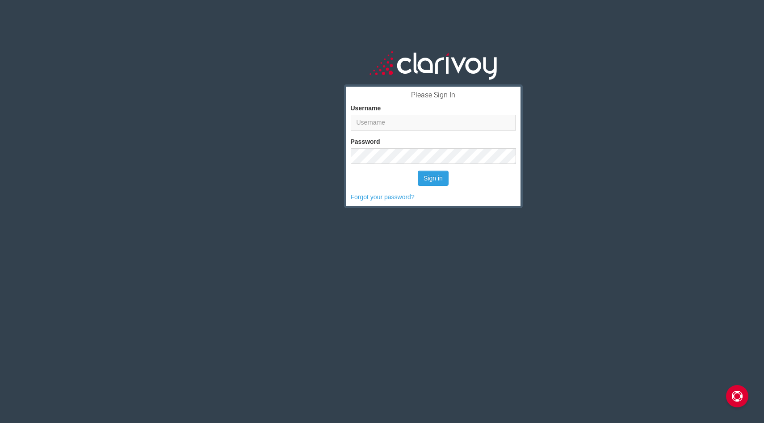
click at [397, 123] on input "Username" at bounding box center [433, 123] width 165 height 16
type input "kristina@clarivoy.com"
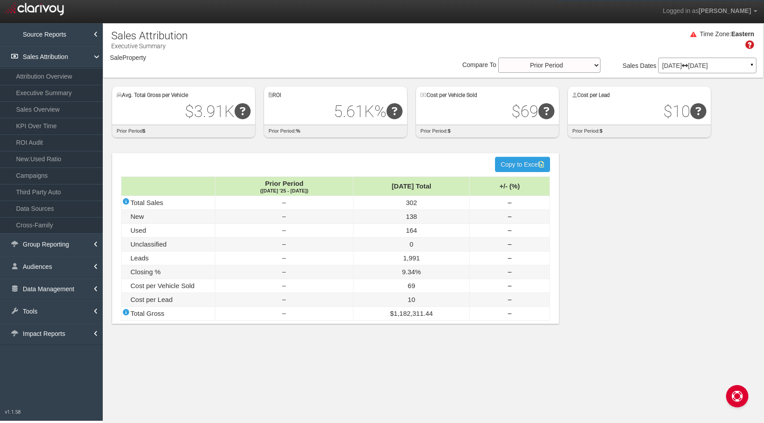
select select "object:1547"
click at [185, 67] on span "[PERSON_NAME] Chevrolet" at bounding box center [188, 64] width 68 height 6
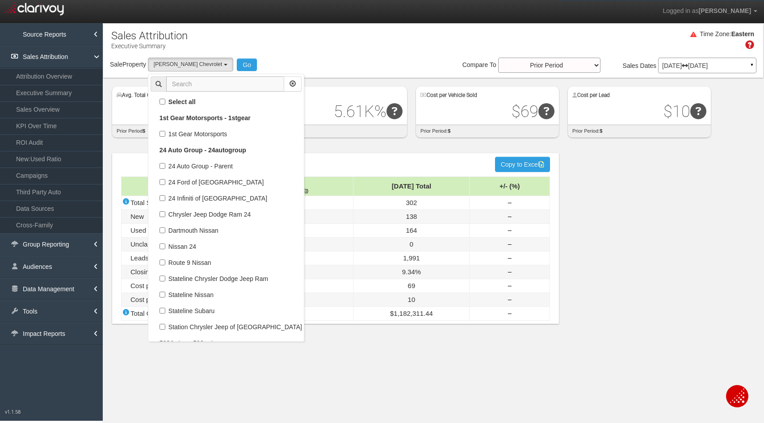
scroll to position [24866, 0]
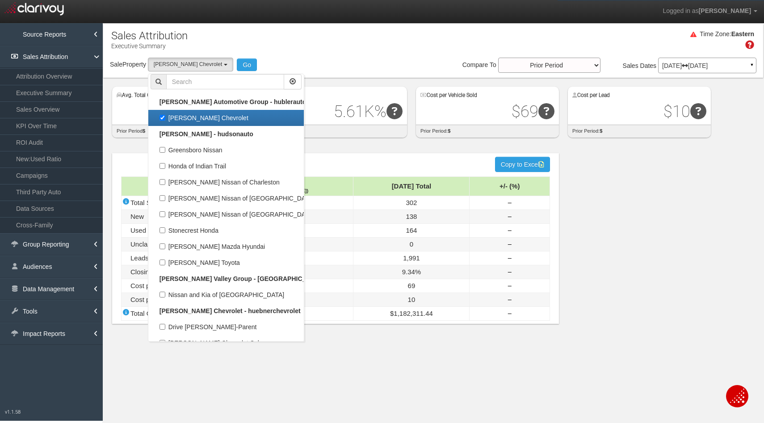
click at [161, 116] on label "Hubler Chevrolet" at bounding box center [226, 118] width 151 height 12
click at [161, 116] on input "Hubler Chevrolet" at bounding box center [163, 118] width 6 height 6
checkbox input "false"
select select
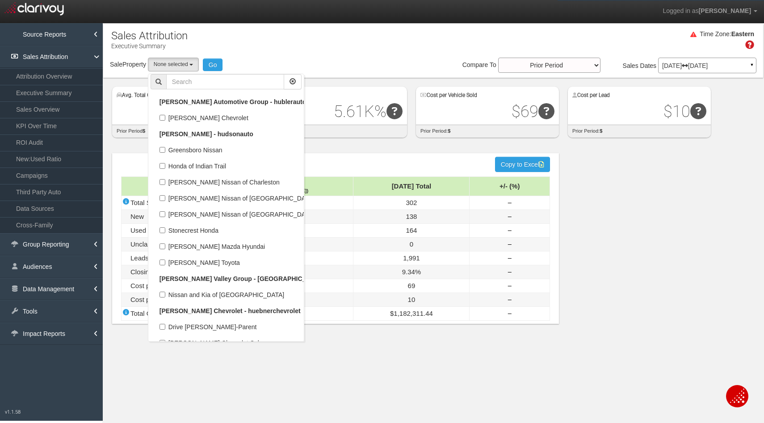
scroll to position [12433, 0]
click at [195, 84] on input "text" at bounding box center [225, 81] width 118 height 15
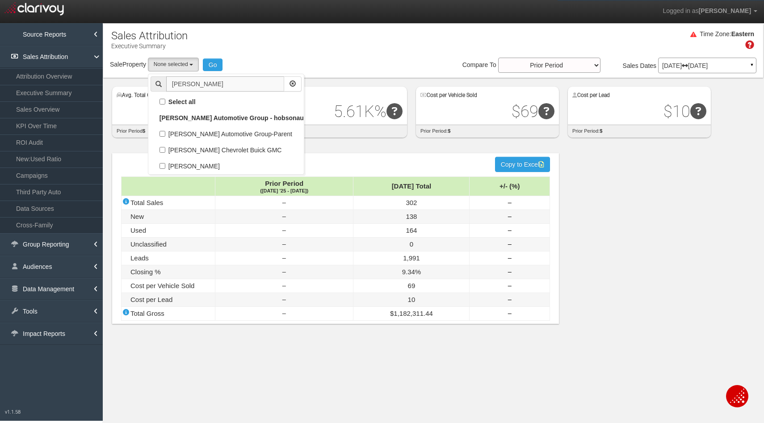
scroll to position [0, 0]
type input "hobson"
click at [164, 152] on label "Hobson Chevrolet Buick GMC" at bounding box center [226, 150] width 151 height 12
click at [164, 152] on input "Hobson Chevrolet Buick GMC" at bounding box center [163, 150] width 6 height 6
checkbox input "true"
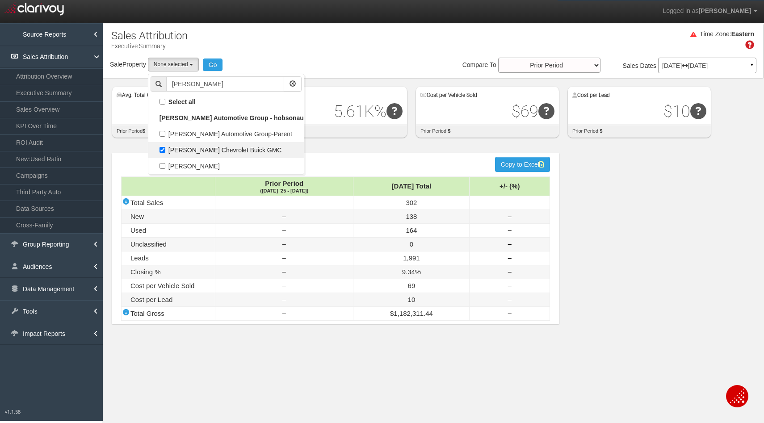
select select "object:1512"
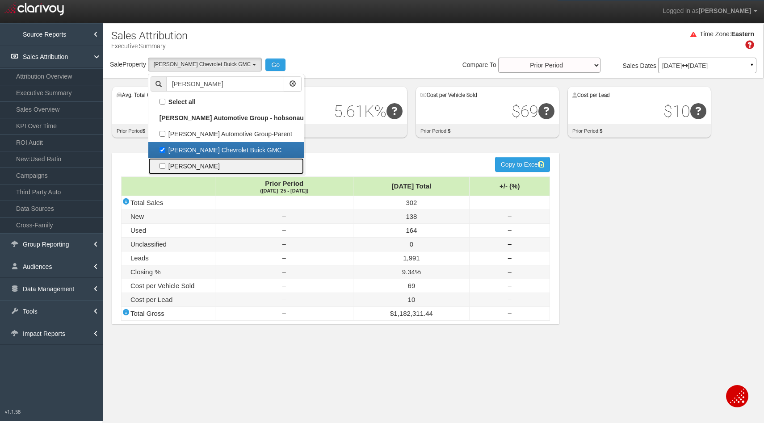
click at [162, 165] on label "Hobson Ford" at bounding box center [226, 166] width 151 height 12
click at [162, 165] on input "Hobson Ford" at bounding box center [163, 166] width 6 height 6
checkbox input "true"
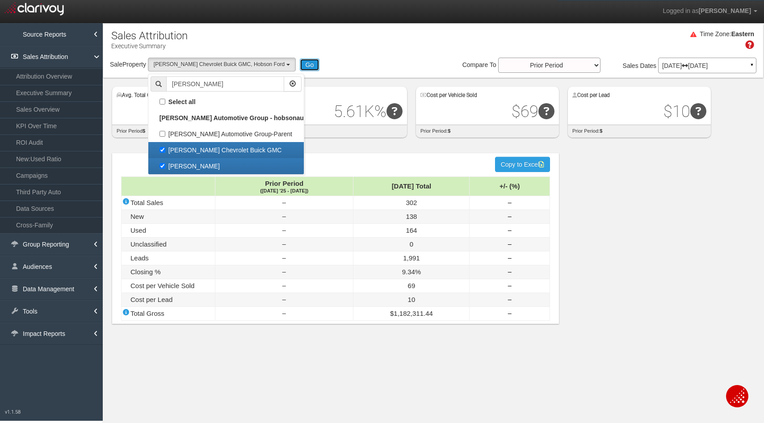
click at [300, 65] on button "Go" at bounding box center [310, 65] width 20 height 13
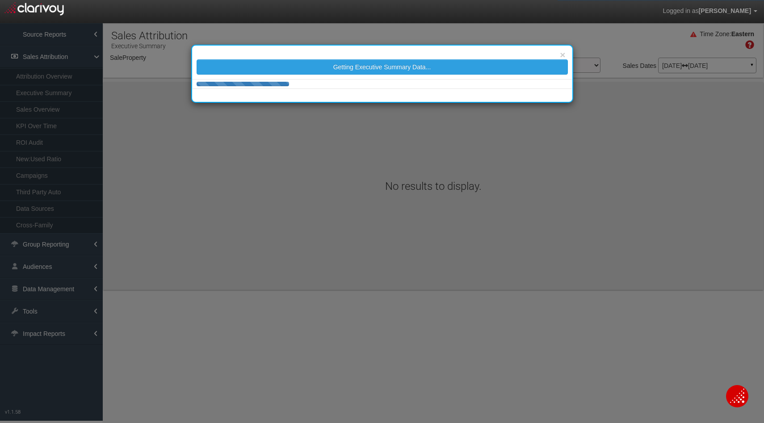
select select "object:4137"
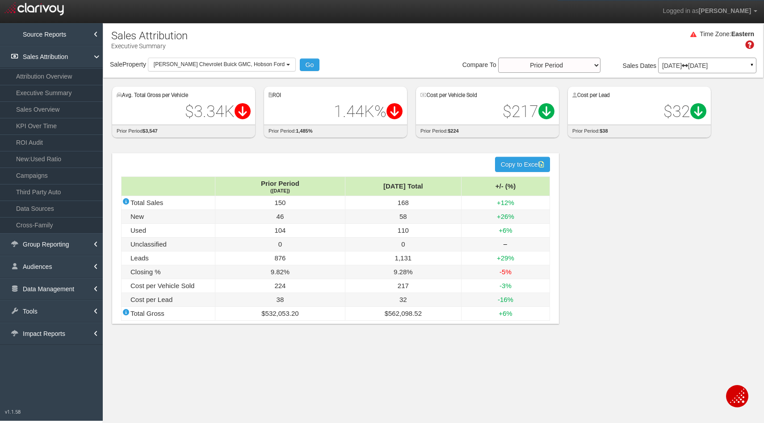
click at [732, 398] on img "Open Chat" at bounding box center [738, 396] width 14 height 14
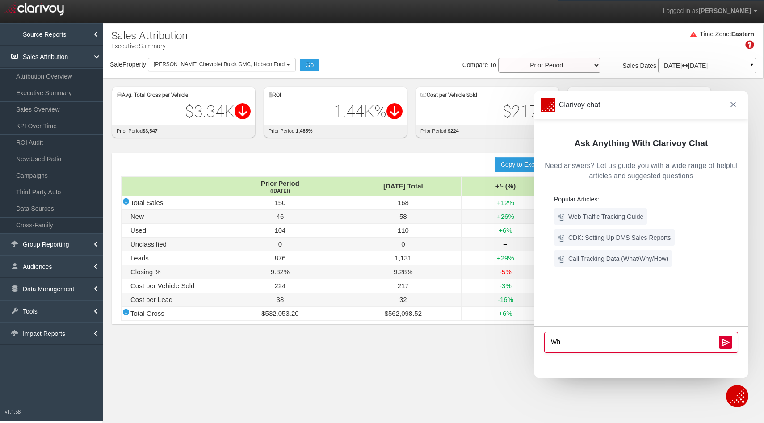
type textarea "W"
type textarea "Is there a support number I can call when I have questions about data or issues…"
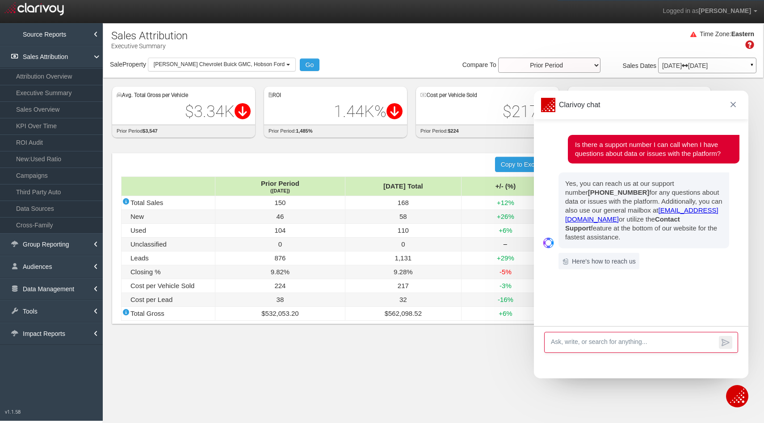
drag, startPoint x: 566, startPoint y: 184, endPoint x: 684, endPoint y: 230, distance: 126.5
click at [684, 230] on p "Yes, you can reach us at our support number (614) 444-4321 for any questions ab…" at bounding box center [644, 210] width 157 height 63
click at [606, 257] on h6 "Here's how to reach us" at bounding box center [604, 261] width 64 height 9
click at [734, 103] on img at bounding box center [733, 104] width 5 height 5
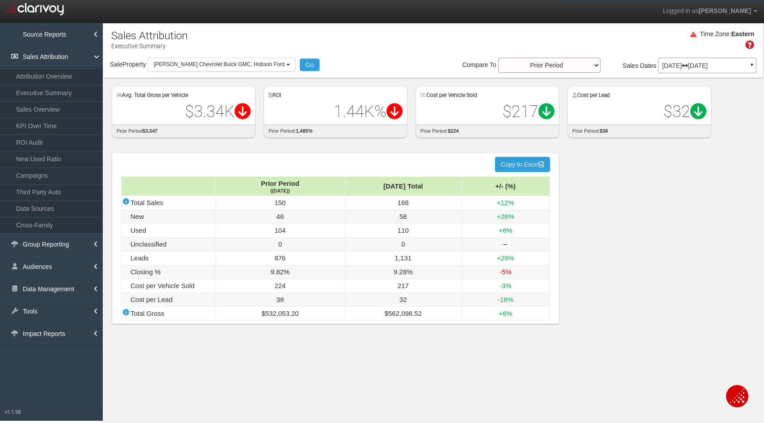
click at [734, 395] on img "Open Chat" at bounding box center [738, 396] width 14 height 14
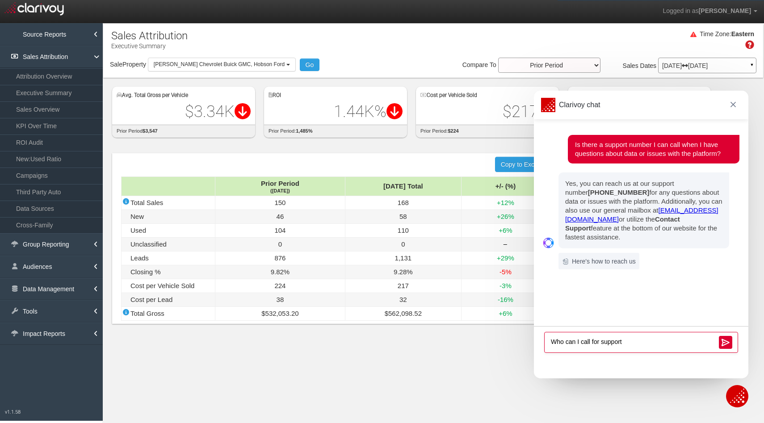
type textarea "Who can I call for support?"
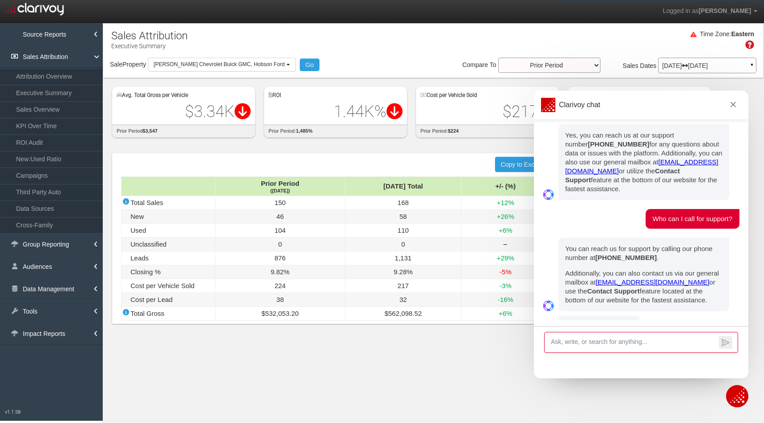
scroll to position [65, 0]
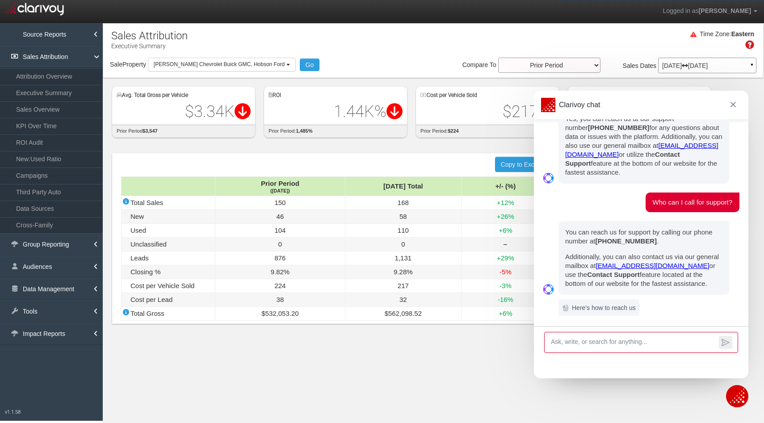
drag, startPoint x: 653, startPoint y: 233, endPoint x: 566, endPoint y: 227, distance: 86.5
click at [566, 228] on p "You can reach us for support by calling our phone number at (614) 444-4321 ." at bounding box center [644, 237] width 157 height 18
click at [736, 110] on span at bounding box center [733, 105] width 13 height 14
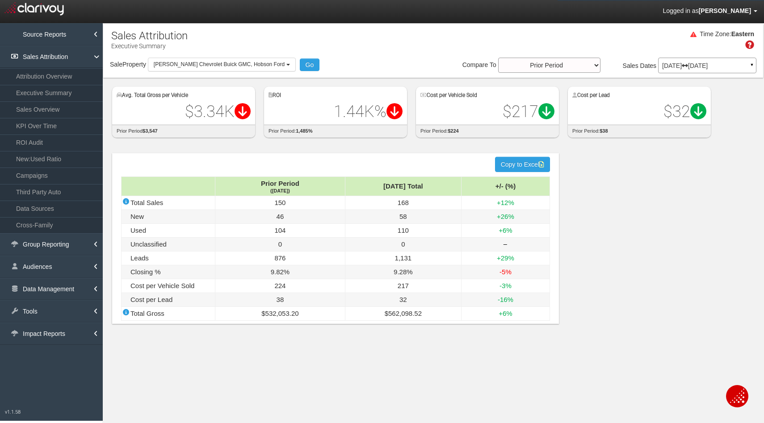
click at [710, 12] on span "Kristina Machen" at bounding box center [725, 10] width 52 height 7
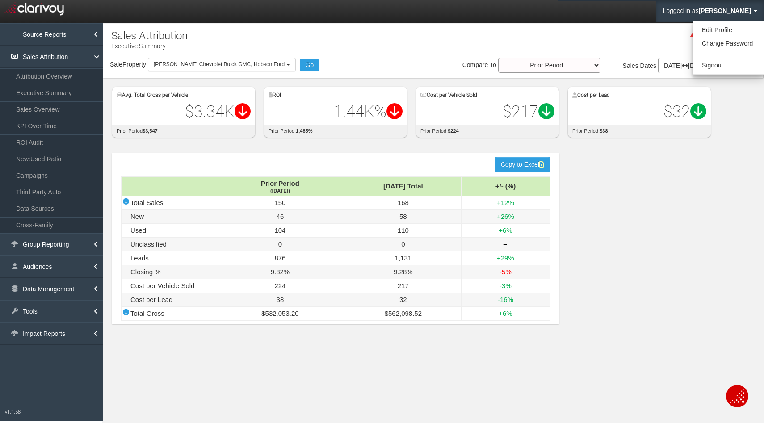
click at [707, 72] on ul "Edit Profile Change Password Signout" at bounding box center [729, 48] width 72 height 54
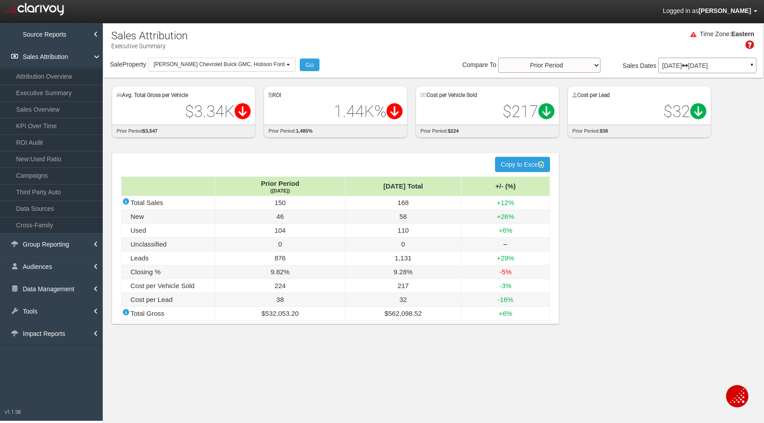
click at [722, 15] on link "Logged in as Kristina Machen" at bounding box center [710, 10] width 108 height 21
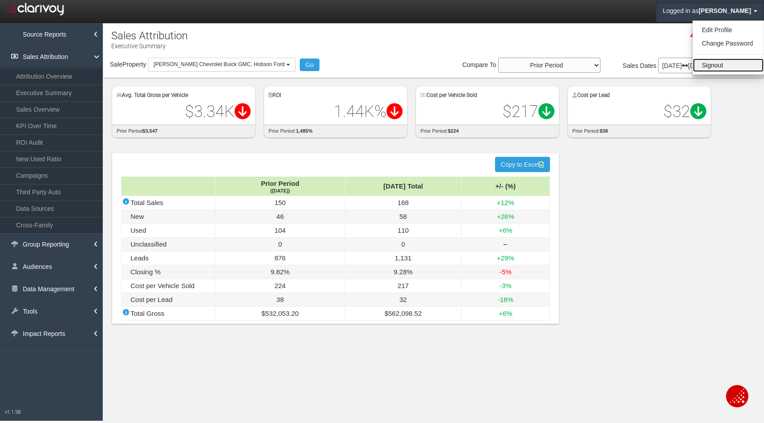
click at [718, 70] on link "Signout" at bounding box center [728, 65] width 71 height 13
